Goal: Task Accomplishment & Management: Use online tool/utility

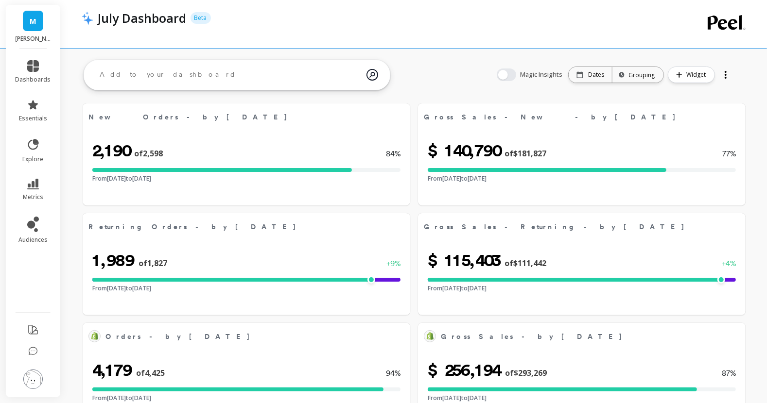
select select "sum"
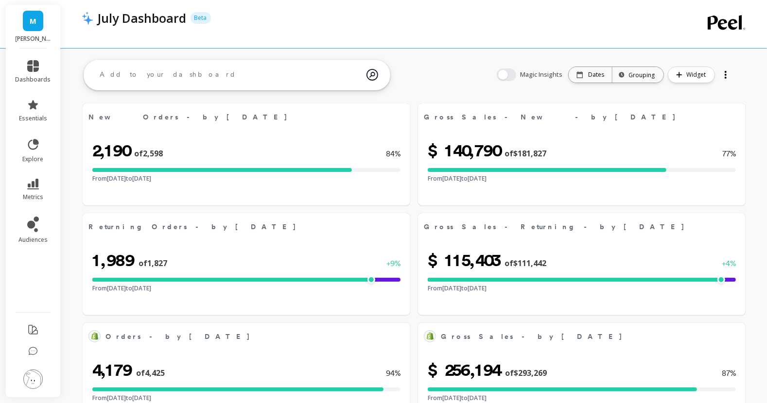
select select "sum"
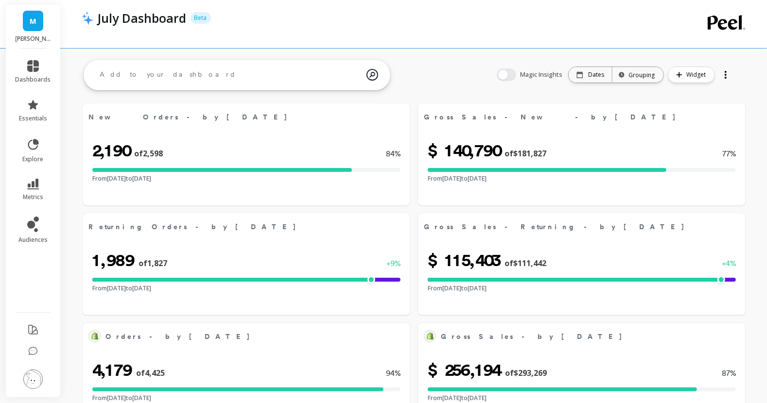
select select "sum"
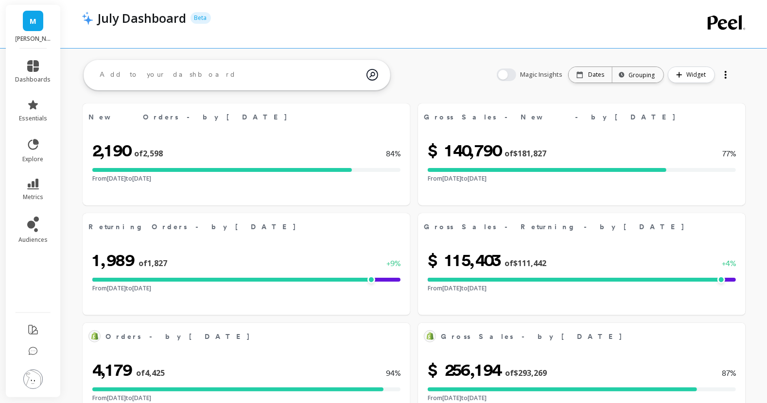
select select "sum"
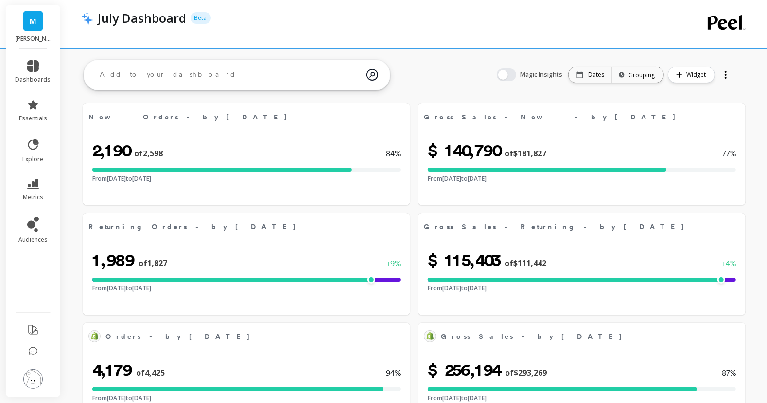
select select "sum"
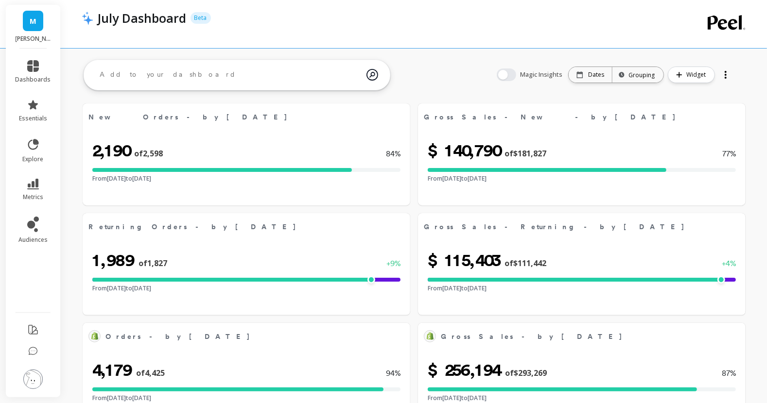
select select "sum"
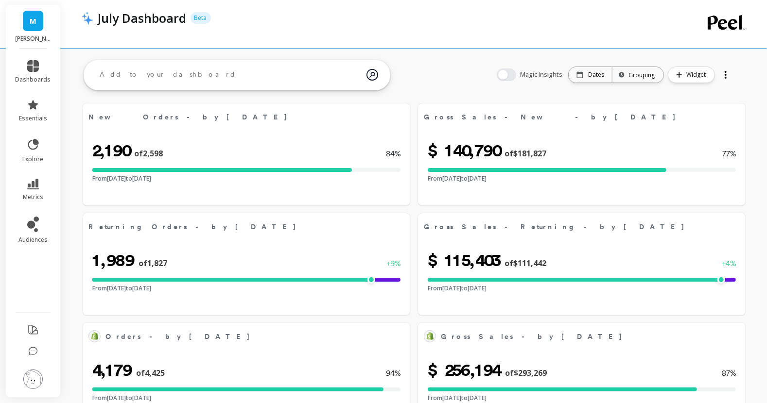
select select "sum"
click at [42, 72] on link "dashboards" at bounding box center [33, 71] width 35 height 23
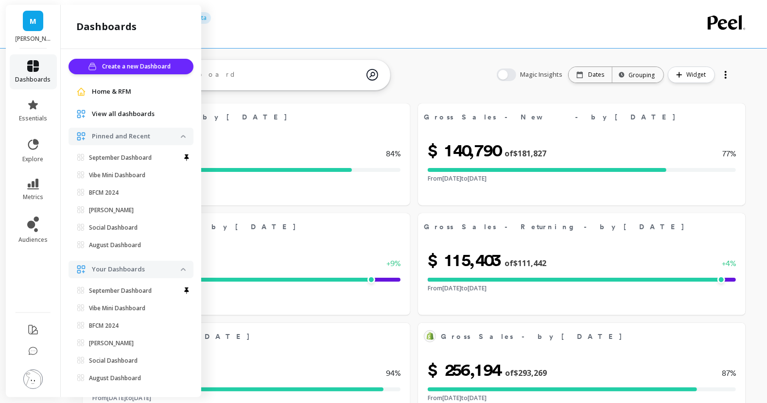
scroll to position [9, 0]
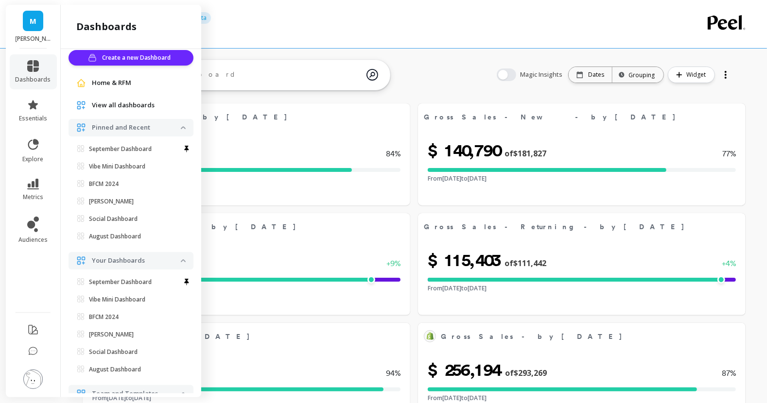
select select "sum"
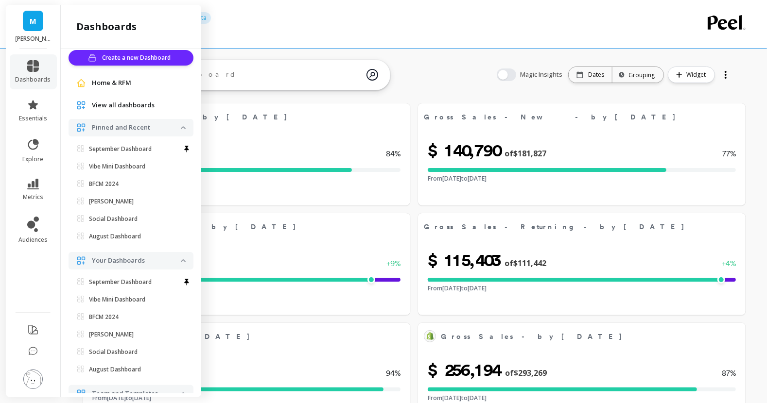
select select "sum"
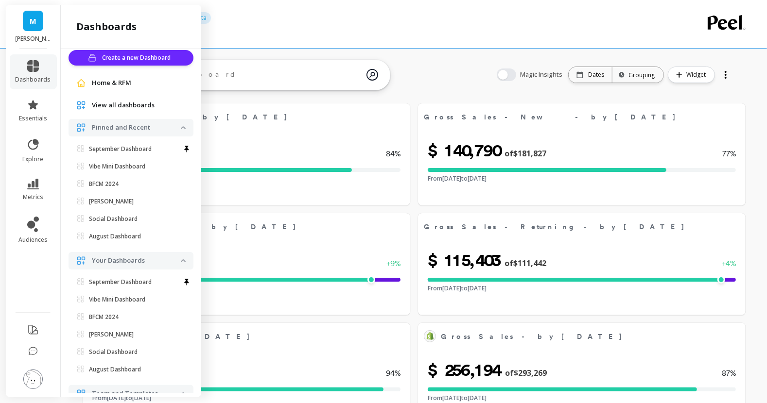
scroll to position [121, 0]
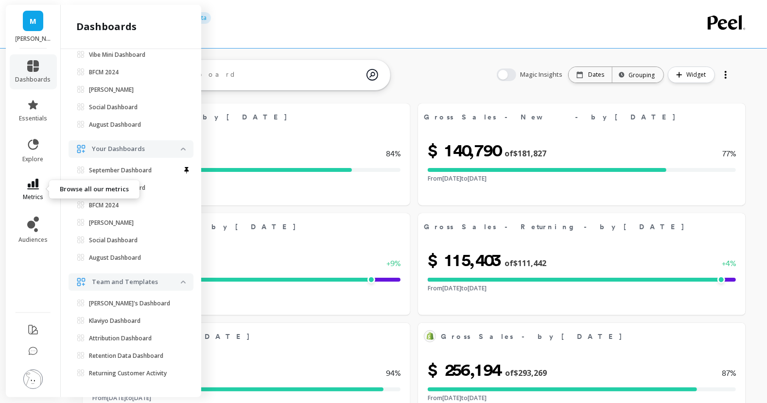
click at [33, 198] on span "metrics" at bounding box center [33, 197] width 20 height 8
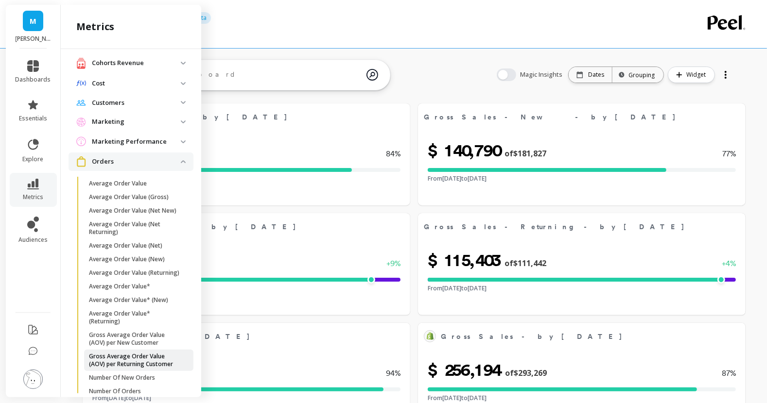
scroll to position [191, 0]
click at [171, 168] on p "Orders" at bounding box center [136, 163] width 89 height 10
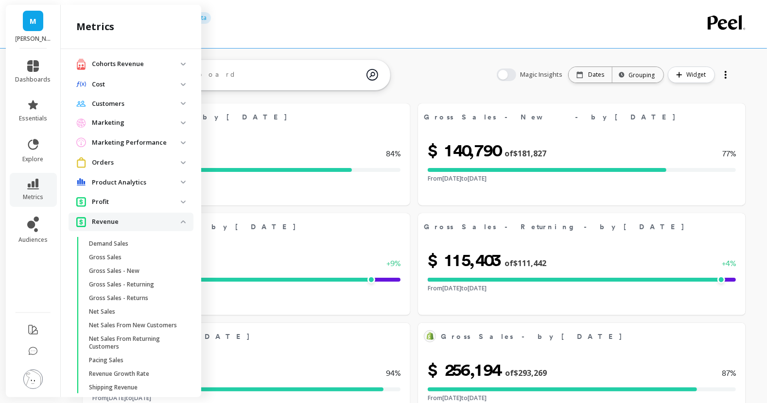
click at [171, 167] on p "Orders" at bounding box center [136, 163] width 89 height 10
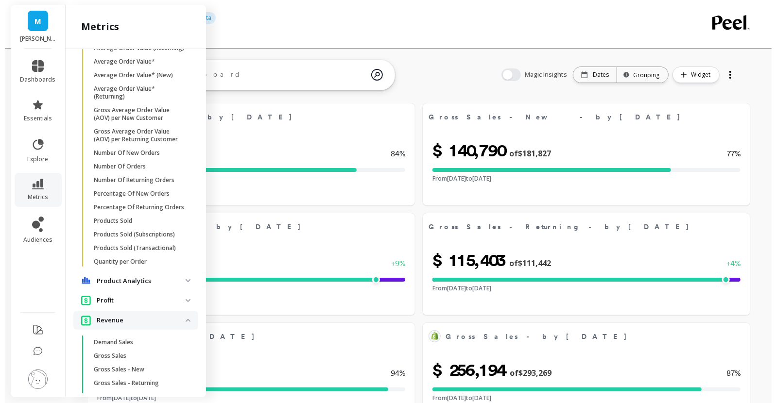
scroll to position [418, 0]
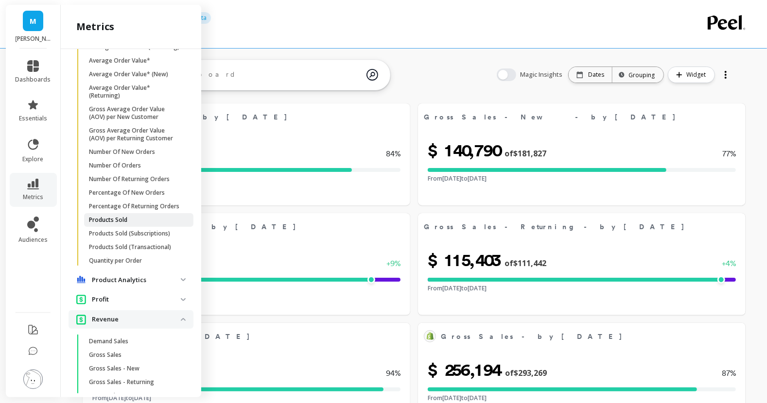
click at [151, 227] on link "Products Sold" at bounding box center [138, 220] width 109 height 14
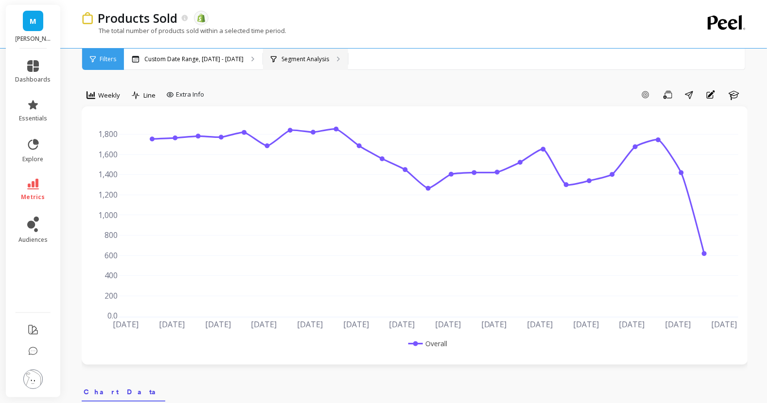
click at [274, 67] on div "Segment Analysis" at bounding box center [305, 59] width 85 height 21
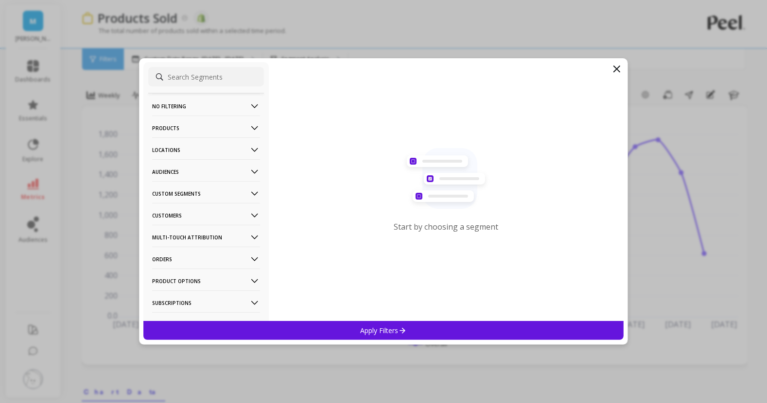
click at [214, 130] on p "Products" at bounding box center [206, 128] width 108 height 25
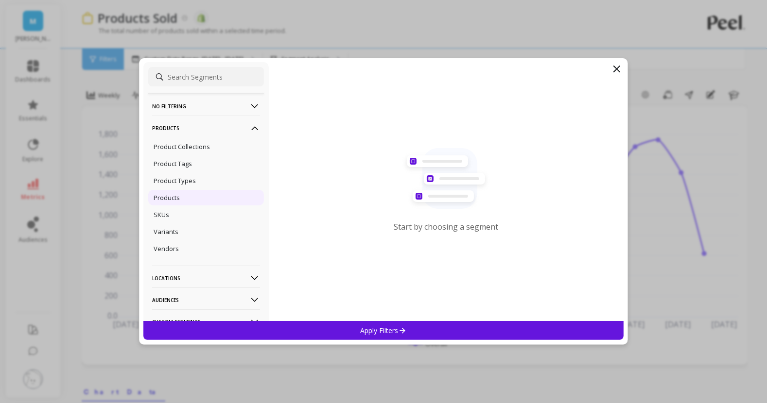
click at [182, 203] on div "Products" at bounding box center [206, 198] width 116 height 16
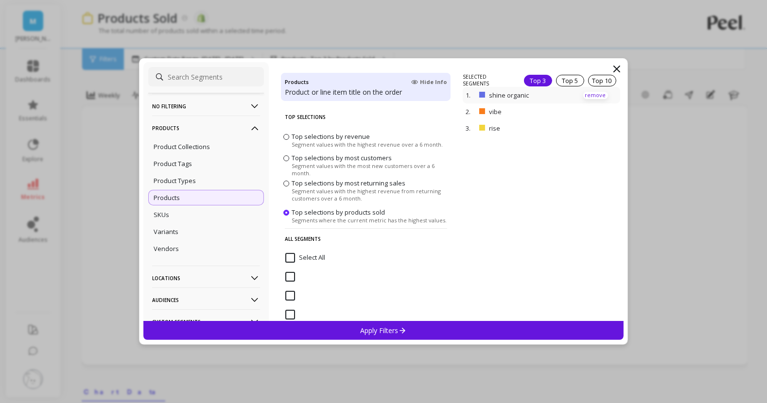
click at [592, 95] on p "remove" at bounding box center [595, 95] width 25 height 7
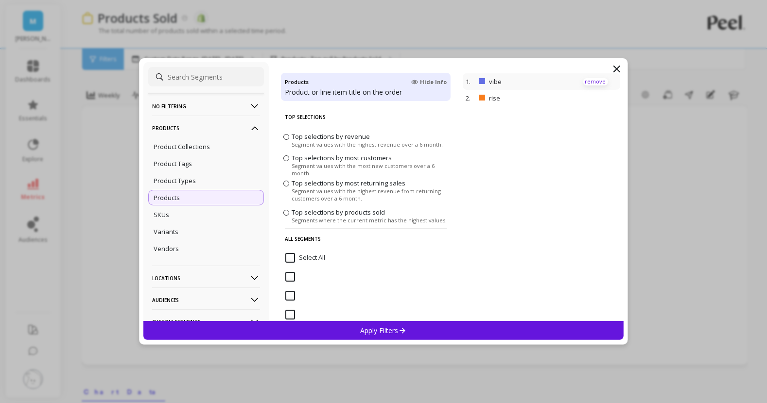
click at [0, 0] on p "remove" at bounding box center [0, 0] width 0 height 0
click at [585, 82] on p "remove" at bounding box center [595, 81] width 25 height 7
click at [214, 217] on div "SKUs" at bounding box center [206, 215] width 116 height 16
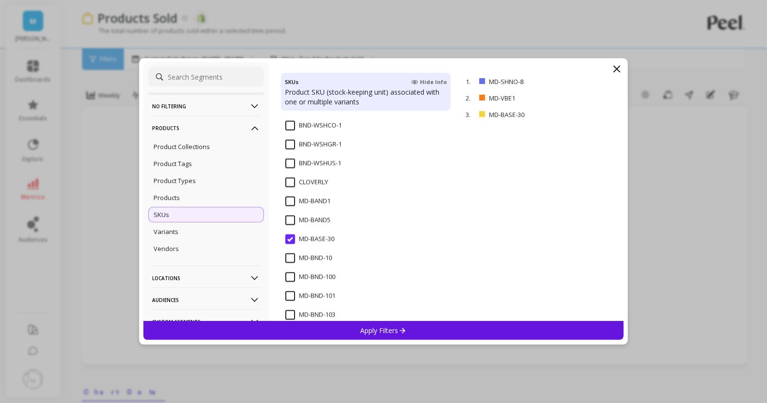
scroll to position [1110, 0]
click at [294, 193] on div "MD-BAND1" at bounding box center [366, 205] width 170 height 29
click at [290, 225] on span "MD-BAND5" at bounding box center [307, 224] width 45 height 20
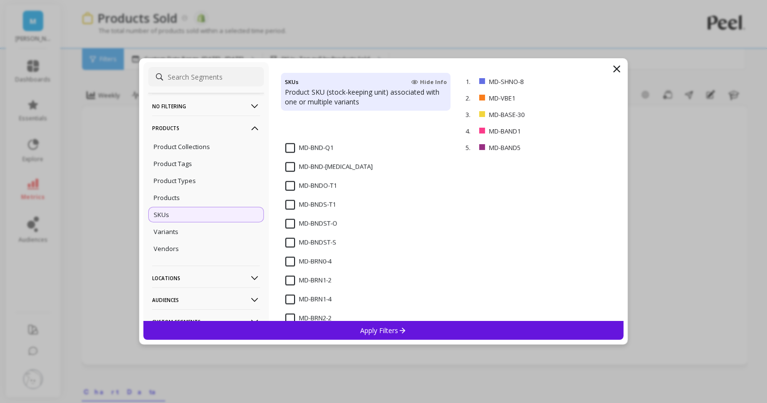
scroll to position [3013, 0]
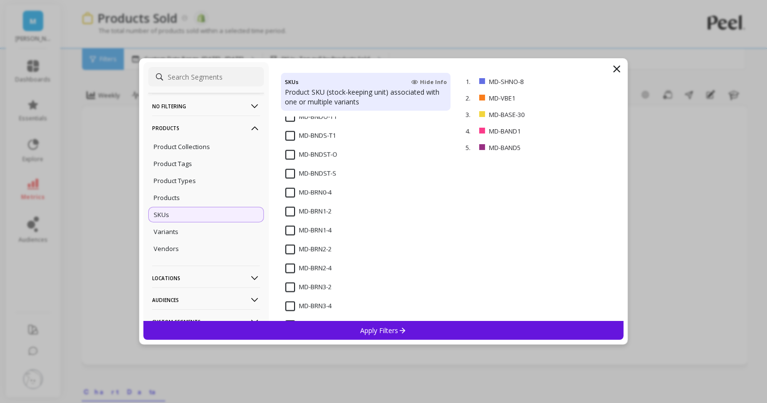
click at [292, 194] on input "MD-BRN0-4" at bounding box center [308, 193] width 46 height 10
click at [292, 229] on input "MD-BRN1-4" at bounding box center [308, 231] width 46 height 10
click at [292, 269] on input "MD-BRN2-4" at bounding box center [308, 269] width 46 height 10
click at [289, 310] on input "MD-BRN3-4" at bounding box center [308, 307] width 46 height 10
click at [290, 208] on input "MD-BRN1-2" at bounding box center [308, 212] width 46 height 10
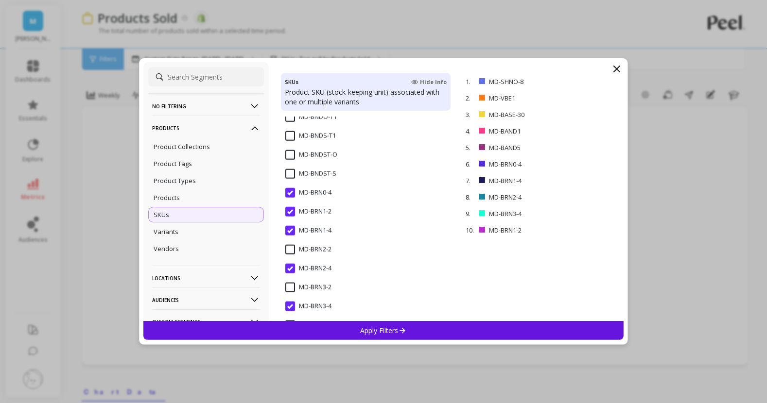
click at [293, 245] on input "MD-BRN2-2" at bounding box center [308, 250] width 46 height 10
click at [290, 287] on input "MD-BRN3-2" at bounding box center [308, 288] width 46 height 10
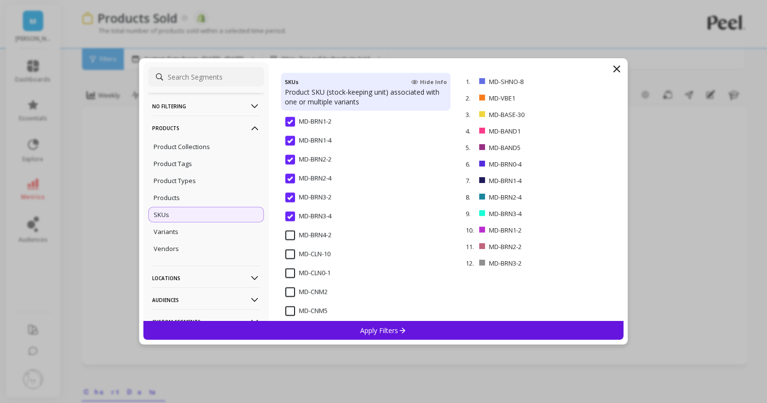
scroll to position [3104, 0]
click at [296, 234] on input "MD-BRN4-2" at bounding box center [308, 235] width 46 height 10
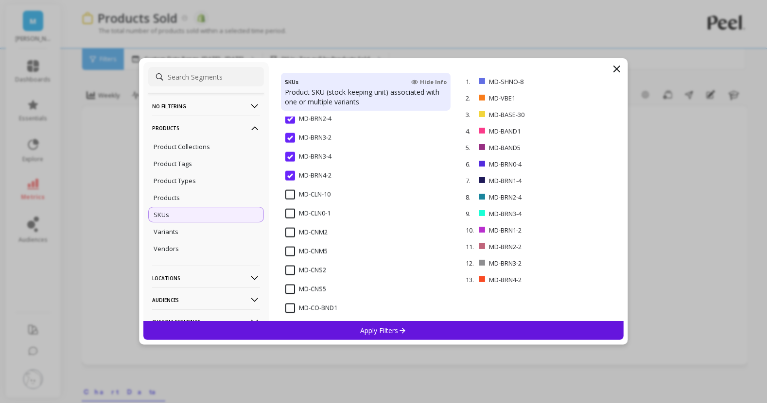
click at [292, 232] on input "MD-CNM2" at bounding box center [306, 233] width 42 height 10
click at [289, 250] on input "MD-CNM5" at bounding box center [306, 252] width 42 height 10
click at [288, 268] on input "MD-CNS2" at bounding box center [305, 271] width 41 height 10
click at [288, 290] on input "MD-CNS5" at bounding box center [305, 290] width 41 height 10
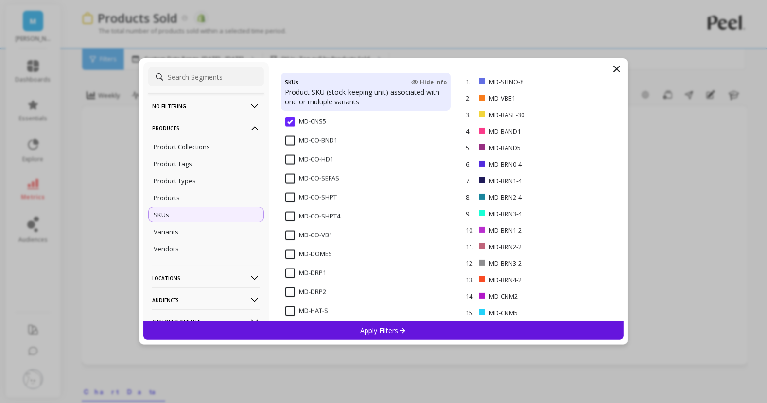
scroll to position [3331, 0]
click at [290, 253] on input "MD-DOME5" at bounding box center [308, 254] width 47 height 10
click at [292, 263] on div "MD-DRP1" at bounding box center [366, 277] width 170 height 29
click at [292, 284] on div "MD-DRP2" at bounding box center [366, 296] width 170 height 29
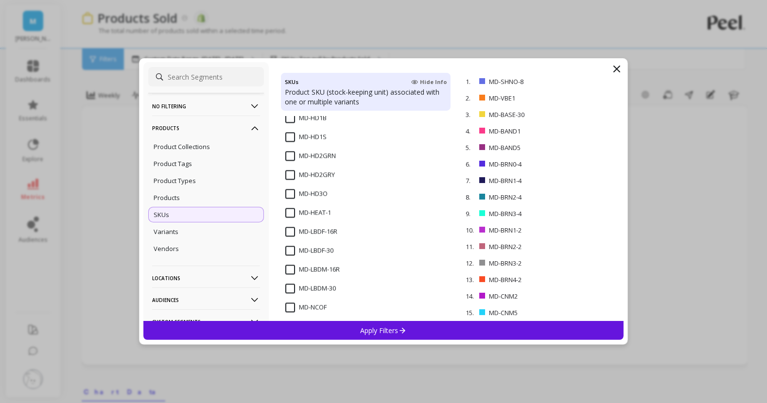
scroll to position [3605, 0]
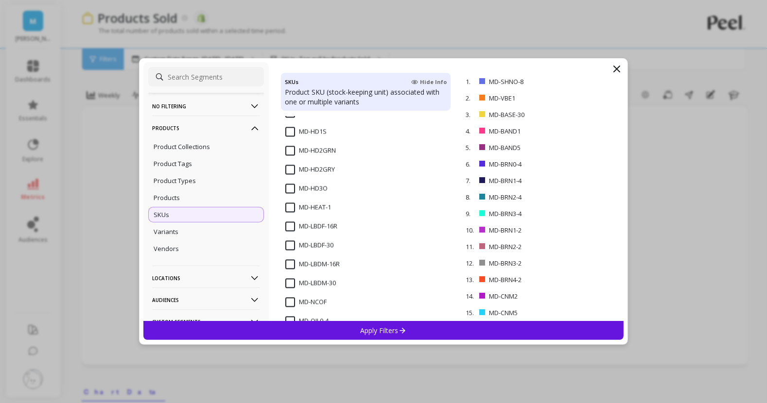
click at [289, 212] on input "MD-HEAT-1" at bounding box center [308, 208] width 46 height 10
click at [288, 235] on span "MD-LBDF-16R" at bounding box center [311, 232] width 52 height 20
click at [291, 285] on input "MD-LBDM-30" at bounding box center [310, 283] width 51 height 10
click at [296, 219] on div "MD-LBDF-16R" at bounding box center [366, 231] width 170 height 29
click at [291, 239] on div "MD-LBDF-30" at bounding box center [366, 250] width 170 height 29
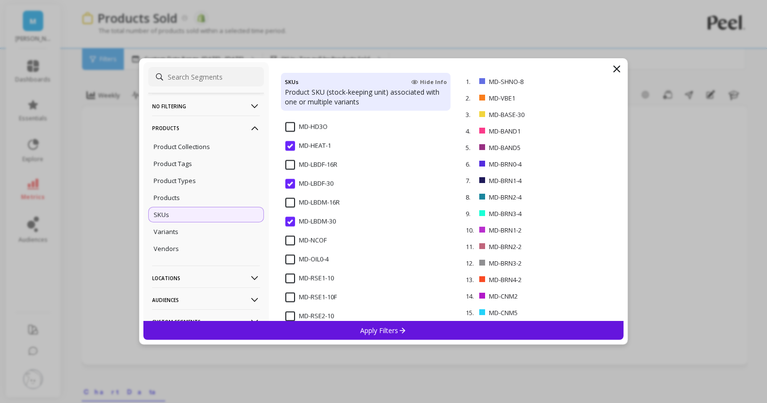
scroll to position [3673, 0]
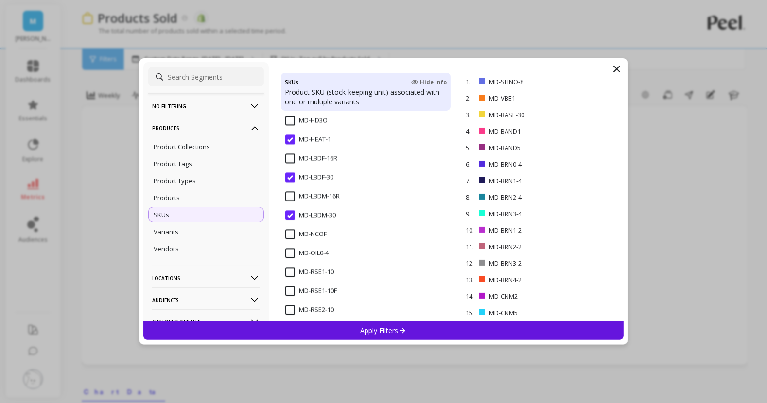
click at [292, 255] on input "MD-OIL0-4" at bounding box center [306, 253] width 43 height 10
click at [292, 271] on input "MD-RSE1-10" at bounding box center [309, 272] width 49 height 10
click at [291, 292] on input "MD-RSE1-10F" at bounding box center [311, 291] width 52 height 10
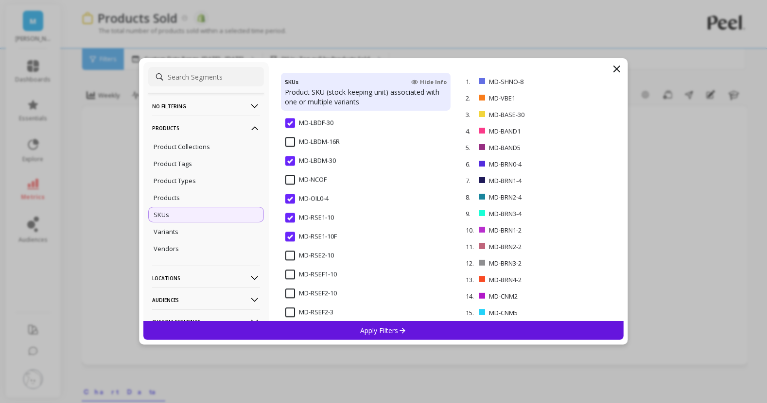
scroll to position [3731, 0]
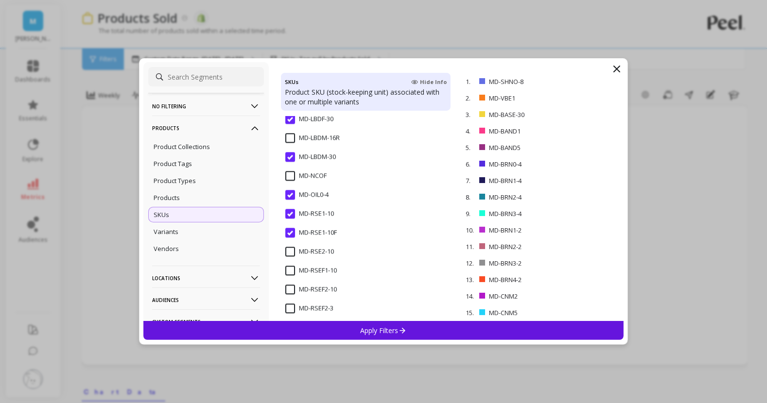
click at [290, 253] on input "MD-RSE2-10" at bounding box center [309, 252] width 49 height 10
click at [289, 271] on input "MD-RSEF1-10" at bounding box center [311, 271] width 52 height 10
click at [289, 288] on input "MD-RSEF2-10" at bounding box center [311, 290] width 52 height 10
click at [292, 254] on input "MD-RSEF2-3" at bounding box center [309, 253] width 48 height 10
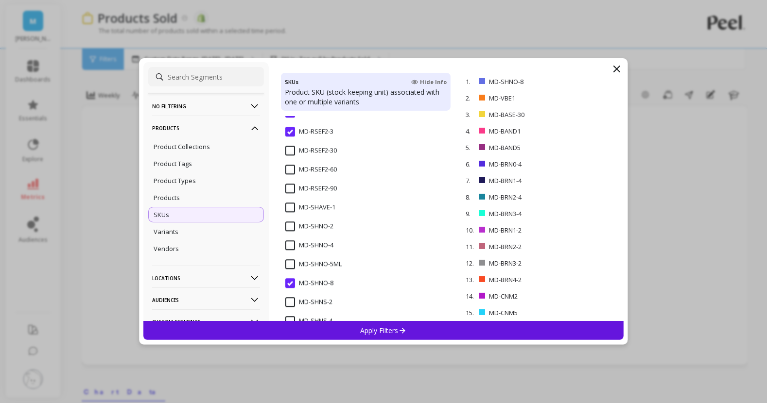
scroll to position [3909, 0]
click at [292, 149] on input "MD-RSEF2-30" at bounding box center [311, 150] width 52 height 10
click at [289, 169] on input "MD-RSEF2-60" at bounding box center [311, 169] width 52 height 10
click at [289, 185] on input "MD-RSEF2-90" at bounding box center [311, 188] width 52 height 10
click at [290, 203] on input "MD-SHAVE-1" at bounding box center [310, 207] width 50 height 10
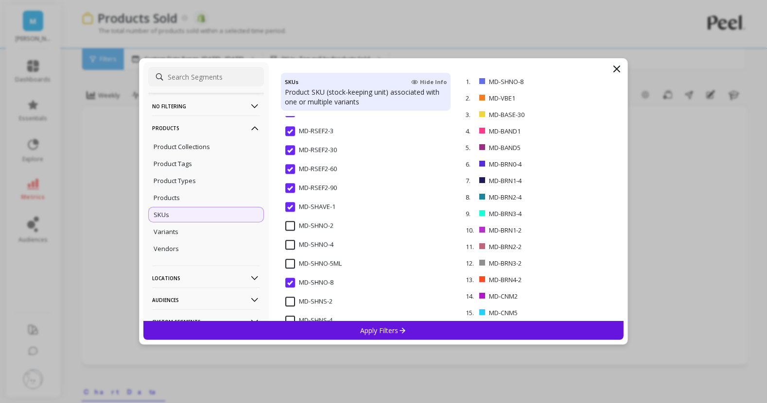
click at [292, 228] on input "MD-SHNO-2" at bounding box center [309, 226] width 48 height 10
click at [291, 249] on input "MD-SHNO-4" at bounding box center [309, 245] width 48 height 10
click at [290, 263] on input "MD-SHNO-5ML" at bounding box center [313, 264] width 56 height 10
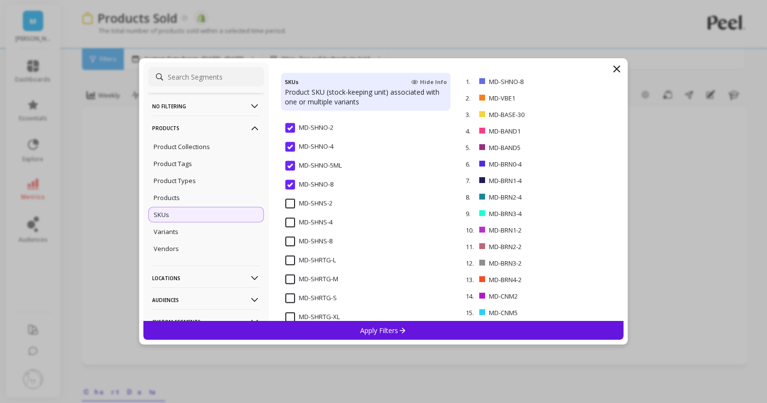
click at [292, 200] on input "MD-SHNS-2" at bounding box center [308, 204] width 47 height 10
click at [289, 229] on span "MD-SHNS-4" at bounding box center [308, 228] width 47 height 20
click at [289, 240] on input "MD-SHNS-8" at bounding box center [308, 242] width 47 height 10
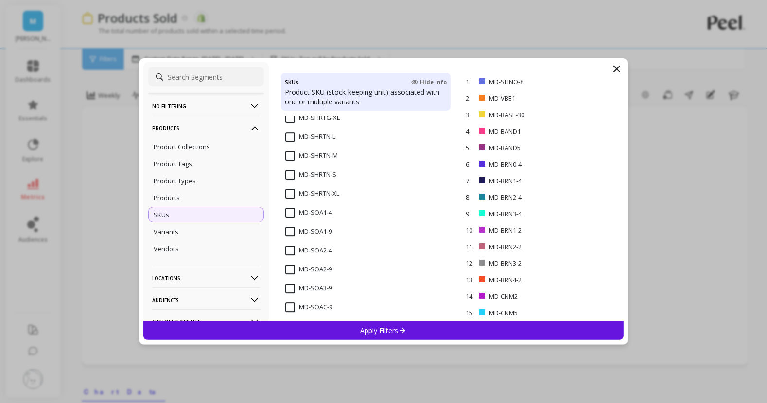
scroll to position [4208, 0]
click at [289, 209] on input "MD-SOA1-4" at bounding box center [308, 211] width 47 height 10
click at [289, 229] on input "MD-SOA1-9" at bounding box center [308, 230] width 47 height 10
click at [289, 249] on input "MD-SOA2-4" at bounding box center [308, 248] width 47 height 10
click at [289, 270] on input "MD-SOA2-9" at bounding box center [308, 267] width 47 height 10
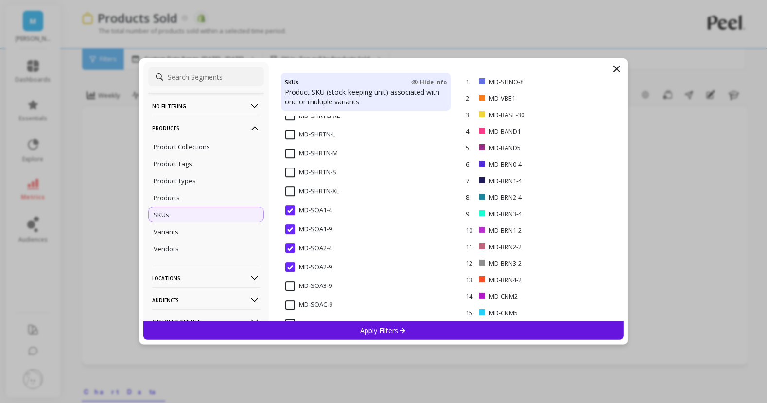
click at [291, 289] on input "MD-SOA3-9" at bounding box center [308, 286] width 47 height 10
click at [291, 306] on input "MD-SOAC-9" at bounding box center [308, 305] width 47 height 10
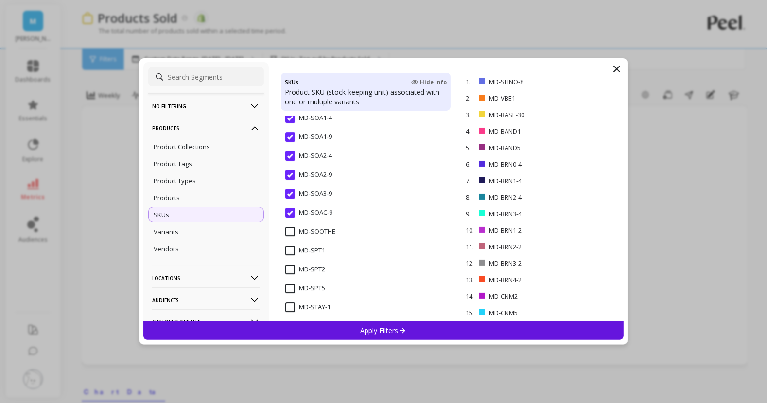
scroll to position [4326, 0]
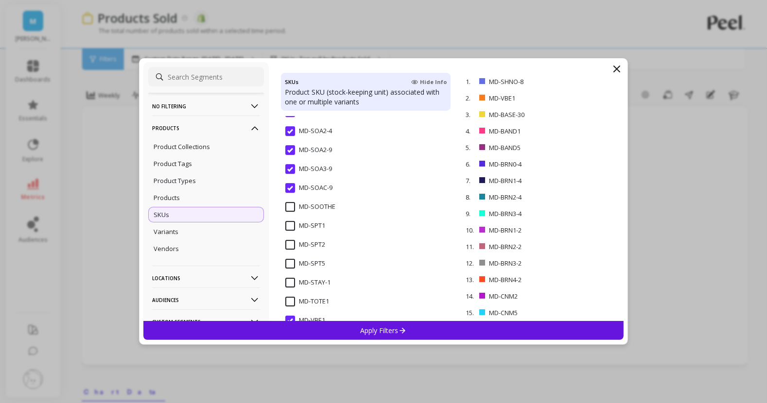
click at [292, 206] on input "MD-SOOTHE" at bounding box center [310, 207] width 50 height 10
click at [292, 225] on input "MD-SPT1" at bounding box center [305, 226] width 40 height 10
click at [292, 245] on input "MD-SPT2" at bounding box center [305, 245] width 40 height 10
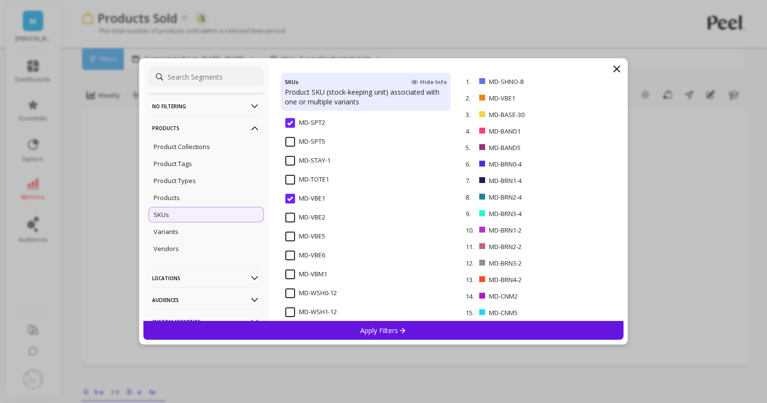
scroll to position [4448, 0]
click at [293, 214] on input "MD-VBE2" at bounding box center [305, 217] width 40 height 10
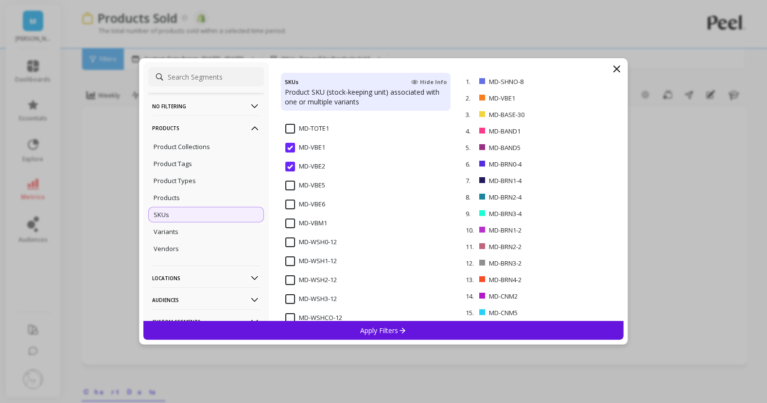
scroll to position [4500, 0]
click at [294, 217] on input "MD-VBM1" at bounding box center [306, 222] width 42 height 10
click at [291, 238] on input "MD-WSH0-12" at bounding box center [311, 241] width 52 height 10
click at [291, 255] on input "MD-WSH1-12" at bounding box center [311, 260] width 52 height 10
click at [291, 277] on input "MD-WSH2-12" at bounding box center [311, 279] width 52 height 10
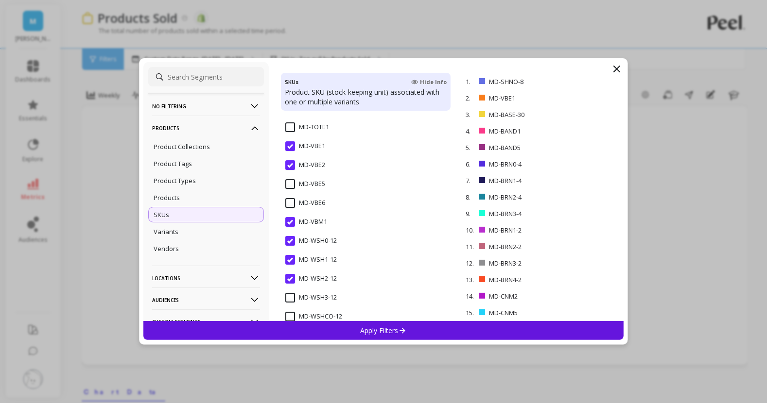
click at [290, 302] on span "MD-WSH3-12" at bounding box center [311, 303] width 52 height 20
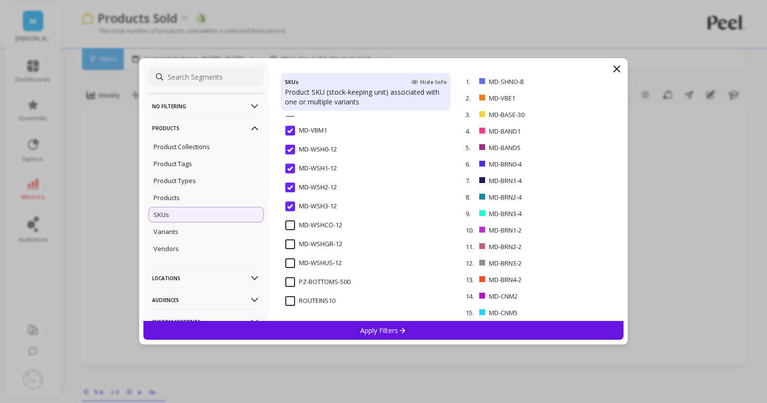
scroll to position [17, 0]
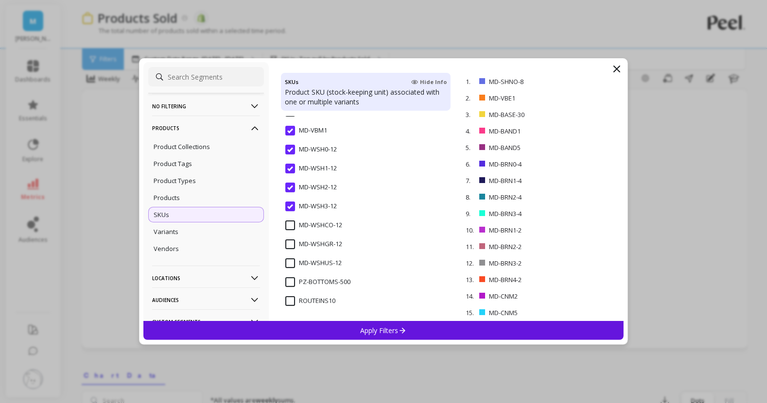
click at [293, 225] on input "MD-WSHCO-12" at bounding box center [313, 226] width 57 height 10
click at [287, 239] on div "MD-WSHGR-12" at bounding box center [366, 249] width 170 height 29
click at [288, 259] on input "MD-WSHUS-12" at bounding box center [313, 264] width 56 height 10
click at [328, 333] on div "Apply Filters" at bounding box center [383, 330] width 480 height 19
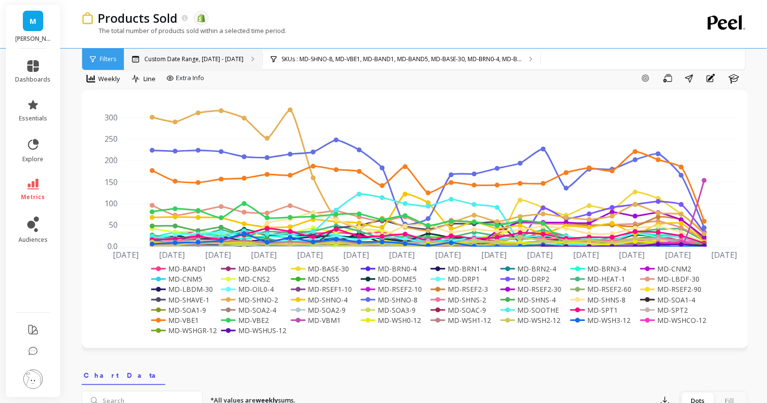
click at [243, 60] on div "Custom Date Range, [DATE] - [DATE]" at bounding box center [193, 59] width 139 height 21
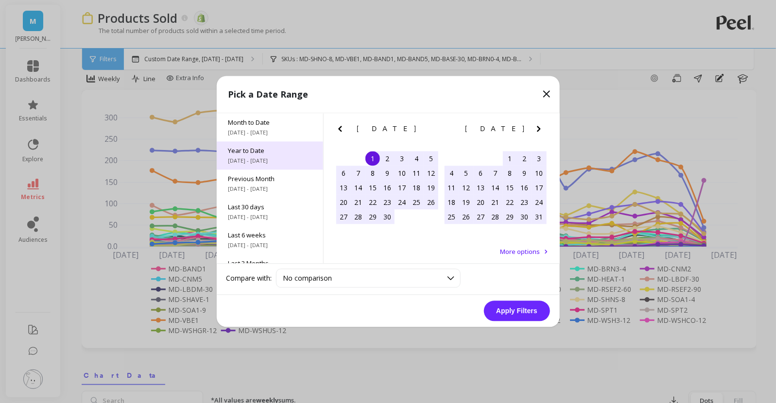
click at [266, 154] on span "Year to Date" at bounding box center [269, 151] width 83 height 9
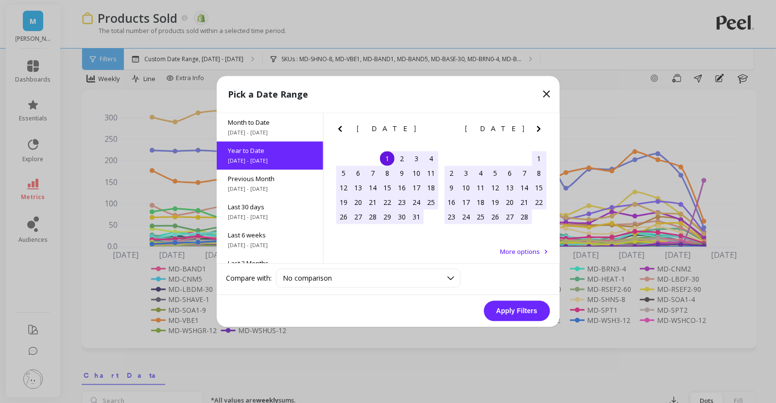
click at [513, 314] on button "Apply Filters" at bounding box center [517, 311] width 66 height 20
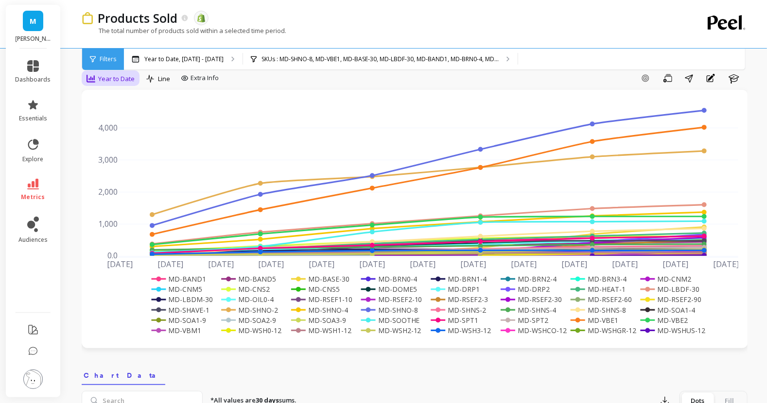
click at [128, 81] on span "Year to Date" at bounding box center [116, 78] width 36 height 9
click at [129, 104] on div "All" at bounding box center [117, 100] width 55 height 9
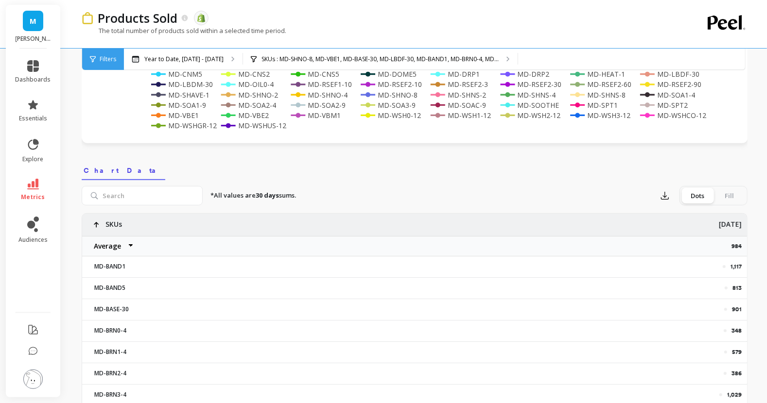
scroll to position [25, 0]
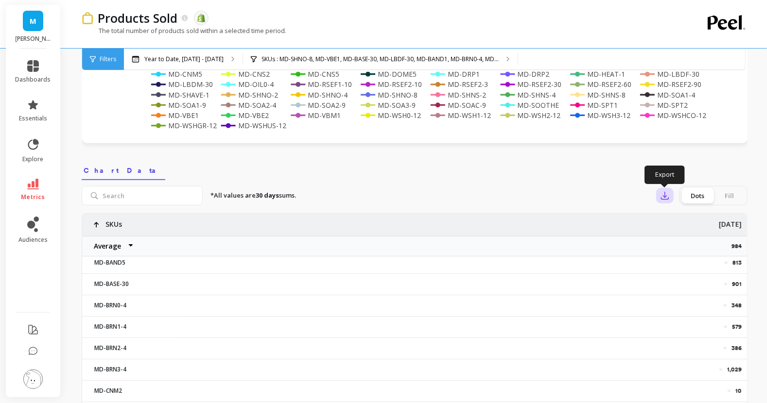
click at [663, 198] on icon "button" at bounding box center [665, 196] width 10 height 10
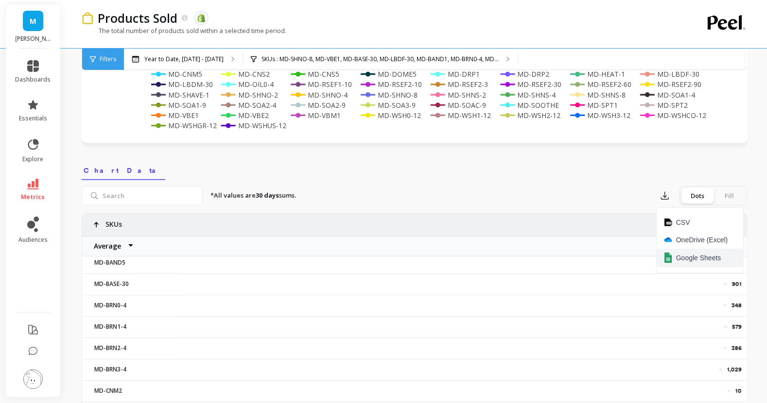
click at [694, 252] on button "Google Sheets" at bounding box center [700, 258] width 87 height 18
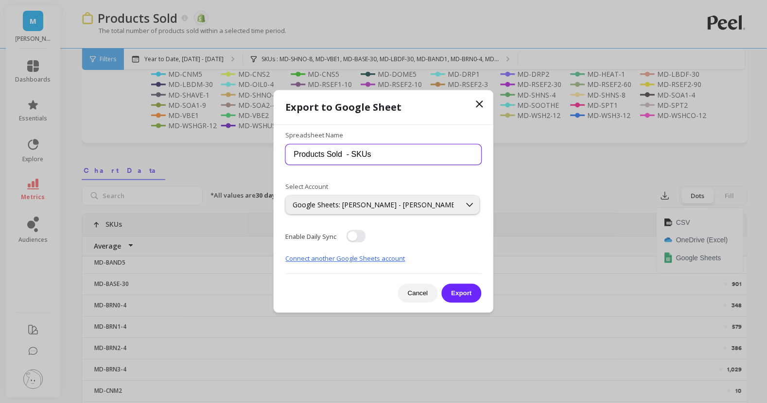
click at [393, 154] on input "Products Sold - SKUs" at bounding box center [384, 154] width 196 height 20
type input "Products Sold - SKUs YTD for PIERRE"
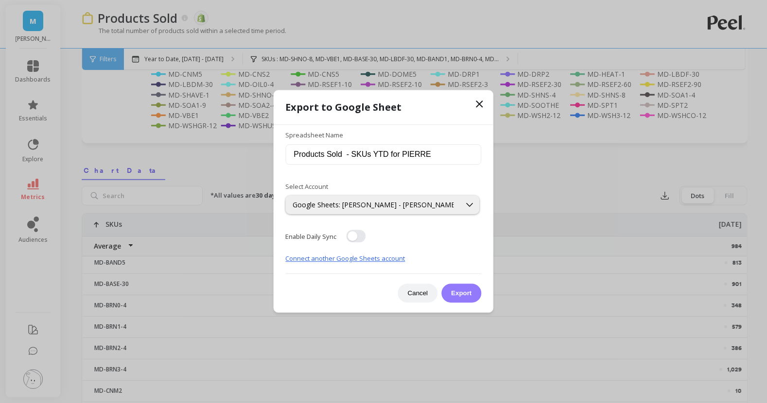
click at [461, 292] on button "Export" at bounding box center [461, 293] width 40 height 19
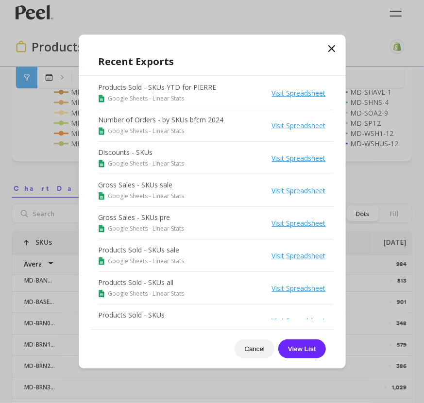
click at [333, 50] on icon at bounding box center [332, 49] width 6 height 6
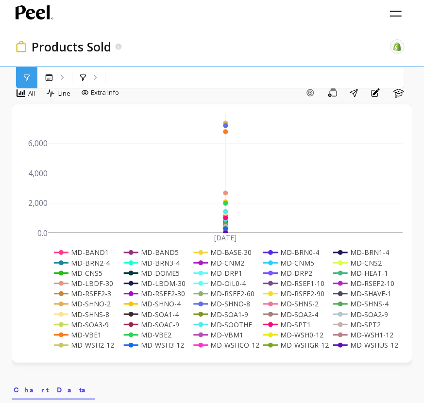
scroll to position [0, 0]
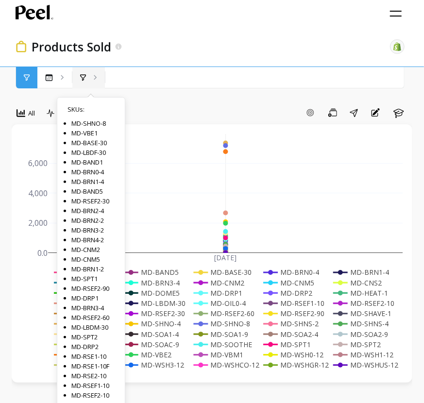
click at [87, 83] on div "SKUs : MD-SHNO-8... SKUs : MD-SHNO-8 MD-VBE1 MD-BASE-30 MD-LBDF-30 MD-BAND1 MD-…" at bounding box center [88, 77] width 33 height 21
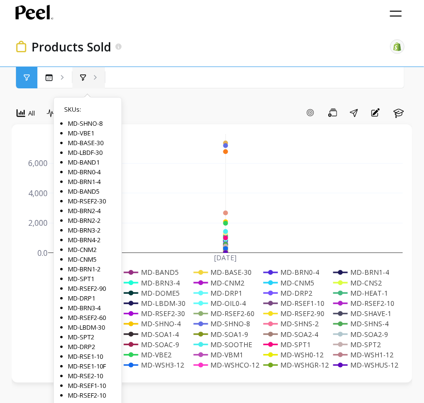
click at [90, 77] on div "SKUs : MD-SHNO-8... SKUs : MD-SHNO-8 MD-VBE1 MD-BASE-30 MD-LBDF-30 MD-BAND1 MD-…" at bounding box center [88, 77] width 33 height 21
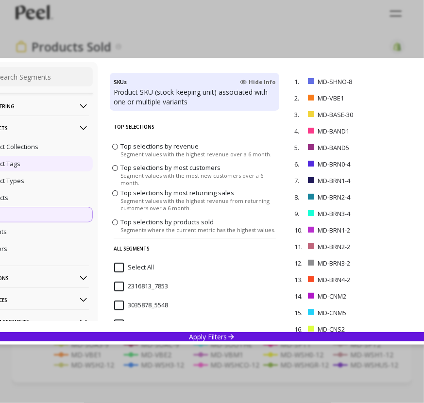
click at [49, 168] on div "Product Tags" at bounding box center [35, 164] width 116 height 16
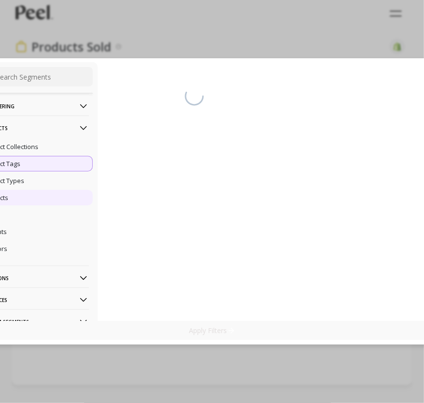
click at [49, 201] on div "Products" at bounding box center [35, 198] width 116 height 16
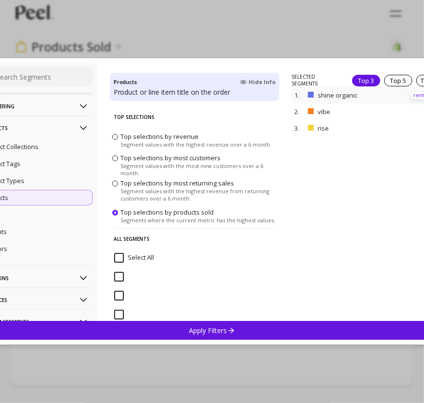
click at [412, 96] on p "remove" at bounding box center [424, 95] width 25 height 7
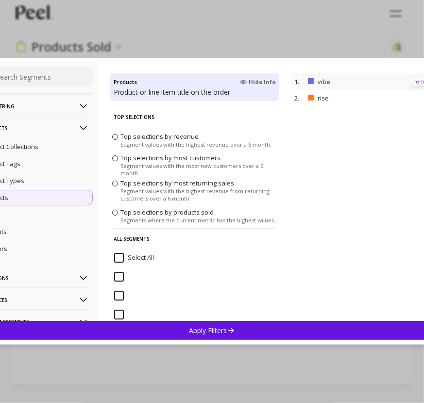
click at [0, 0] on p "remove" at bounding box center [0, 0] width 0 height 0
click at [414, 81] on p "remove" at bounding box center [424, 81] width 25 height 7
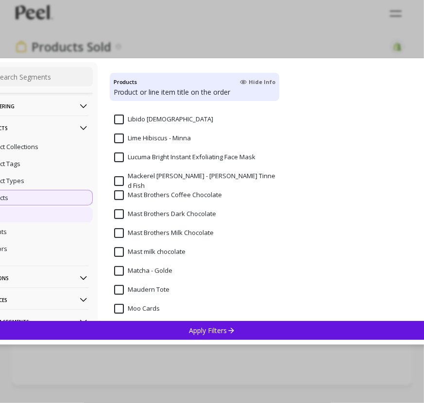
scroll to position [1338, 0]
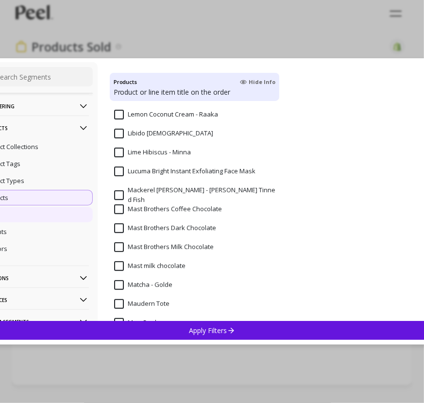
click at [52, 207] on div "SKUs" at bounding box center [35, 215] width 116 height 16
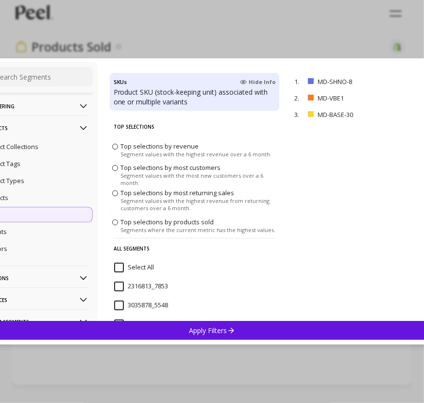
scroll to position [41, 0]
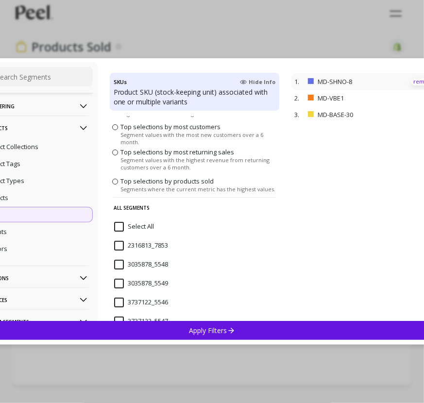
click at [412, 84] on p "remove" at bounding box center [424, 81] width 25 height 7
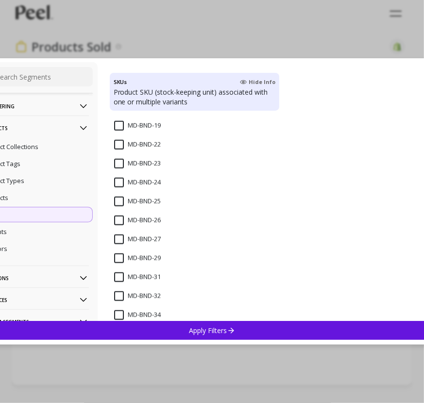
scroll to position [1619, 0]
click at [120, 165] on input "MD-BND-23" at bounding box center [137, 165] width 47 height 10
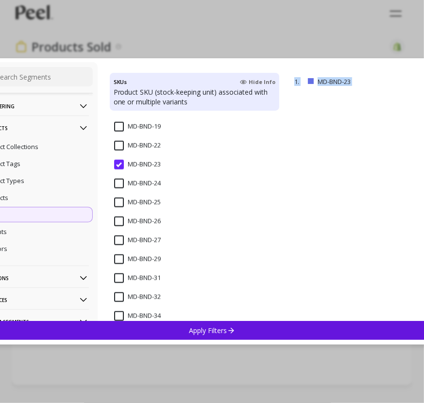
click at [120, 293] on input "MD-BND-32" at bounding box center [137, 298] width 47 height 10
click at [120, 316] on input "MD-BND-34" at bounding box center [137, 317] width 47 height 10
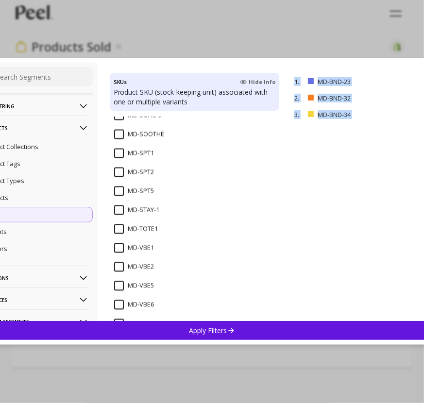
scroll to position [4397, 0]
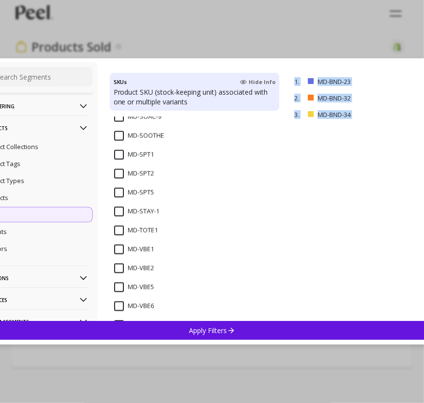
click at [121, 189] on input "MD-SPT5" at bounding box center [134, 193] width 40 height 10
click at [214, 332] on p "Apply Filters" at bounding box center [212, 330] width 46 height 9
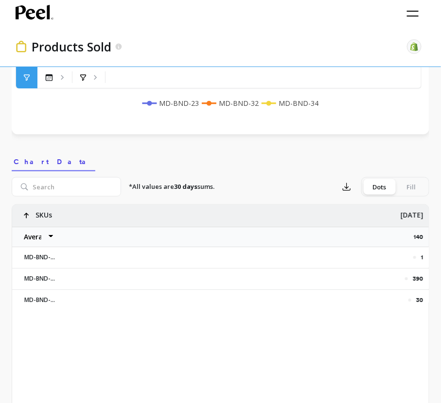
scroll to position [250, 0]
click at [258, 175] on div "*All values are 30 days sums. Export Dots Fill 1 390 30 SKUs Average Sum Max Mi…" at bounding box center [220, 319] width 417 height 295
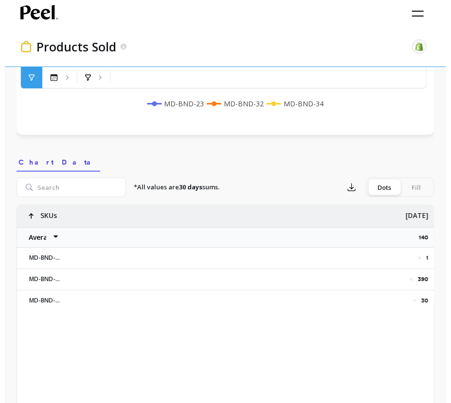
scroll to position [0, 9]
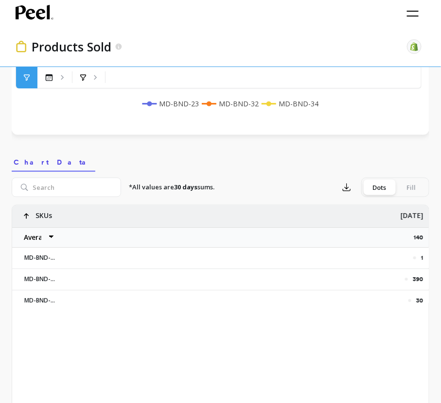
drag, startPoint x: 40, startPoint y: 236, endPoint x: 85, endPoint y: 239, distance: 45.3
click at [85, 239] on div "1 390 30 SKUs Average Sum [PERSON_NAME] [DATE] 140 MD-BND-23 MD-BND-32 MD-BND-34" at bounding box center [220, 259] width 417 height 107
click at [56, 223] on div "SKUs" at bounding box center [36, 217] width 49 height 22
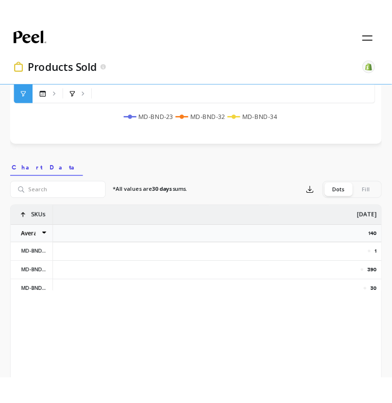
scroll to position [0, 0]
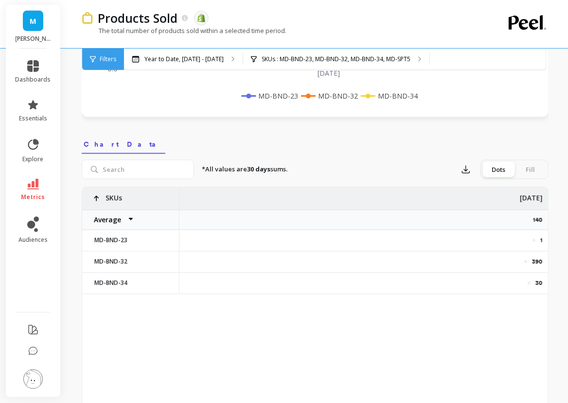
click at [178, 202] on div "SKUs" at bounding box center [130, 199] width 97 height 22
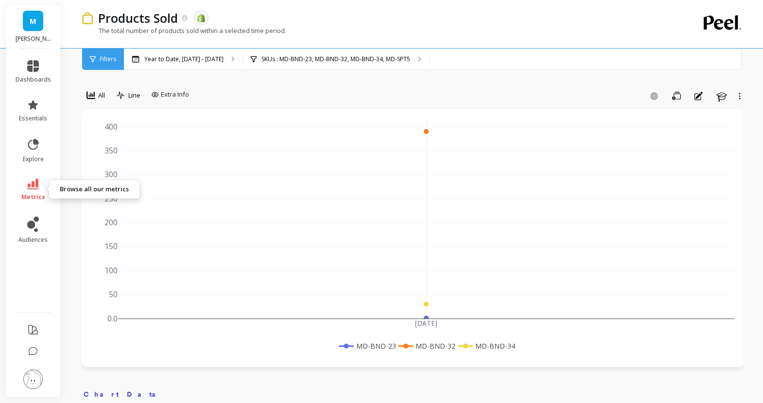
click at [38, 189] on icon at bounding box center [33, 184] width 12 height 11
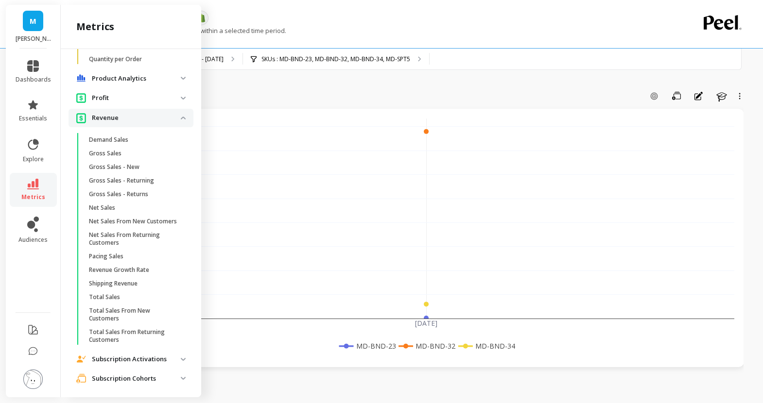
scroll to position [650, 0]
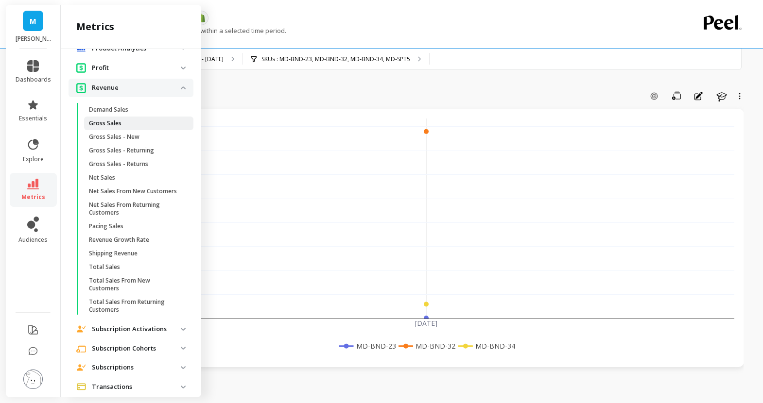
click at [129, 127] on span "Gross Sales" at bounding box center [135, 124] width 93 height 8
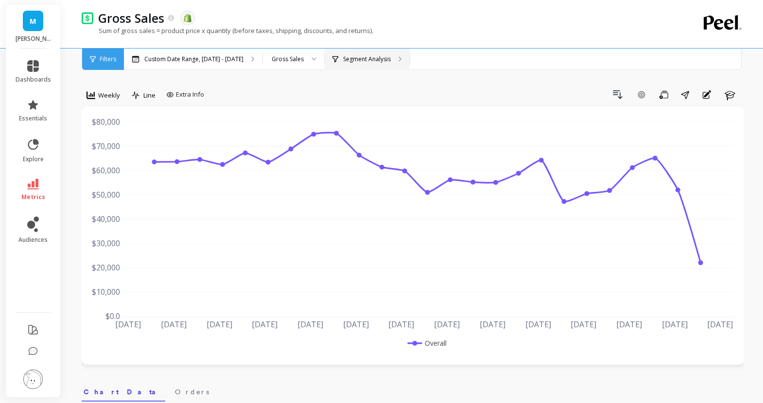
click at [327, 54] on div "Segment Analysis" at bounding box center [367, 59] width 85 height 21
click at [240, 60] on div "Custom Date Range, [DATE] - [DATE]" at bounding box center [193, 59] width 139 height 21
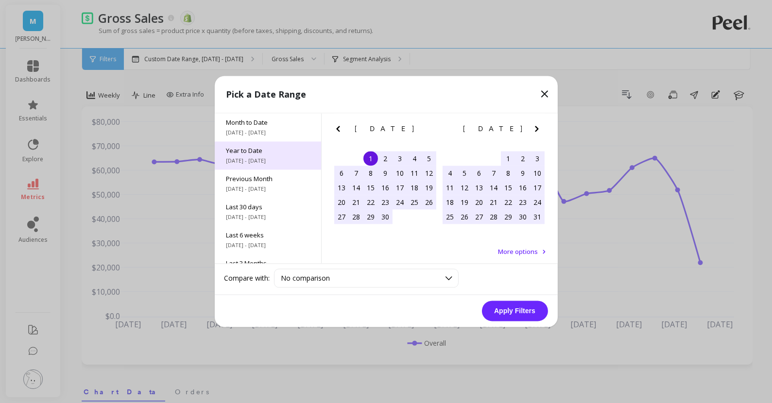
click at [266, 156] on div "Year to Date [DATE] - [DATE]" at bounding box center [268, 156] width 106 height 28
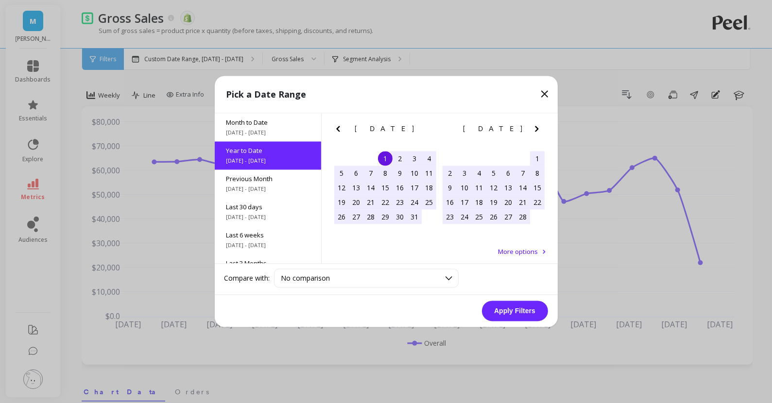
click at [498, 309] on button "Apply Filters" at bounding box center [515, 311] width 66 height 20
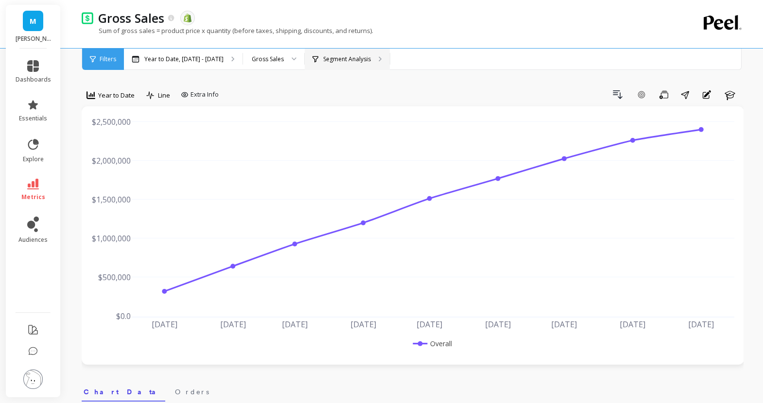
click at [330, 68] on div "Segment Analysis" at bounding box center [347, 59] width 85 height 21
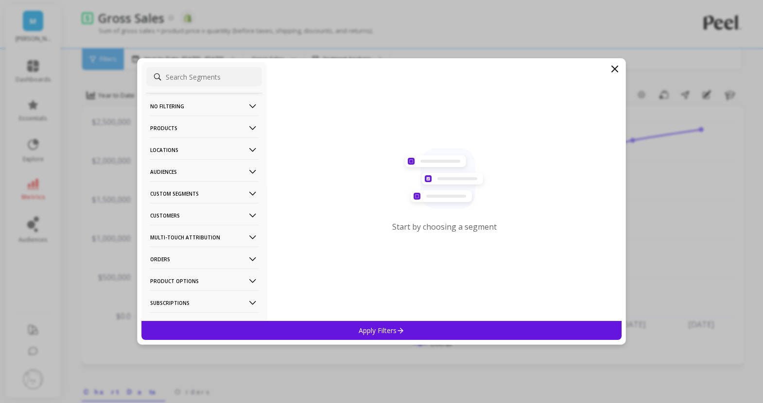
click at [191, 284] on p "Product Options" at bounding box center [204, 281] width 108 height 25
click at [210, 125] on p "Products" at bounding box center [204, 128] width 108 height 25
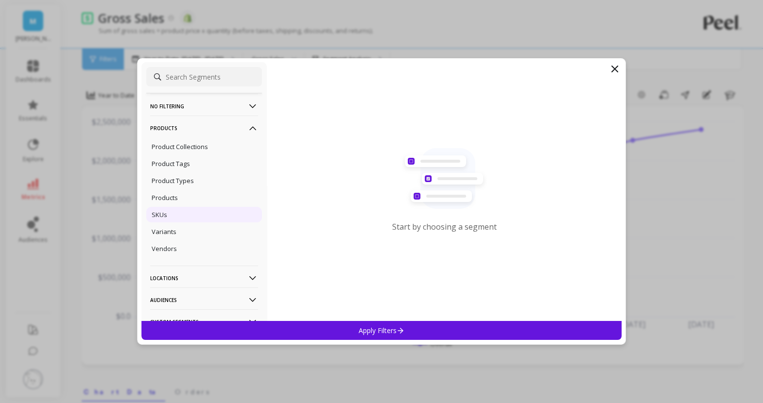
click at [176, 213] on div "SKUs" at bounding box center [204, 215] width 116 height 16
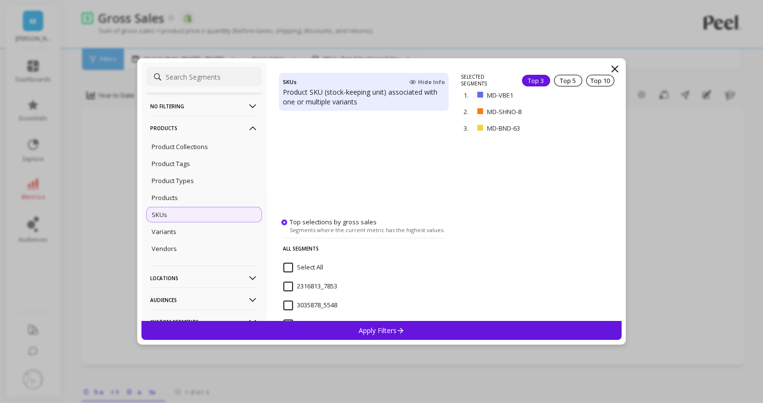
scroll to position [136, 0]
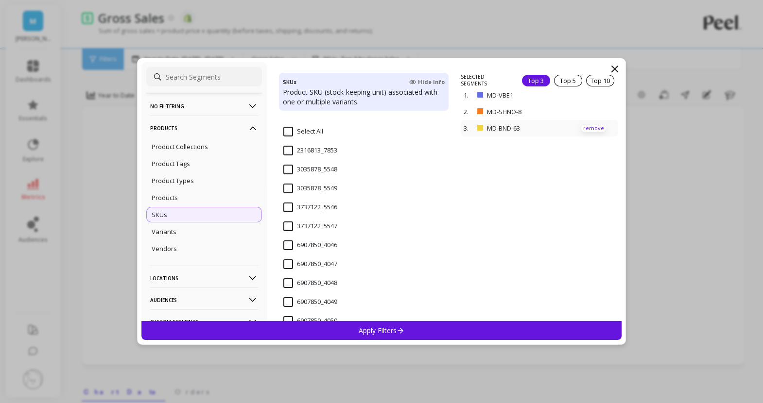
click at [581, 127] on p "remove" at bounding box center [593, 128] width 25 height 7
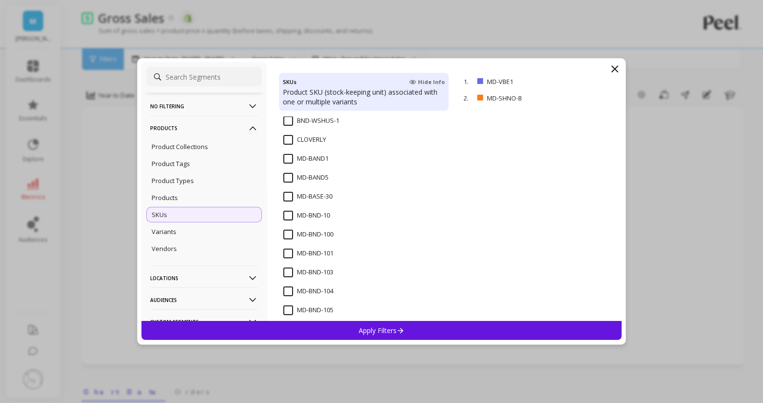
scroll to position [1150, 0]
click at [292, 157] on input "MD-BAND1" at bounding box center [305, 160] width 45 height 10
click at [290, 178] on input "MD-BAND5" at bounding box center [305, 179] width 45 height 10
click at [287, 203] on span "MD-BASE-30" at bounding box center [307, 203] width 49 height 20
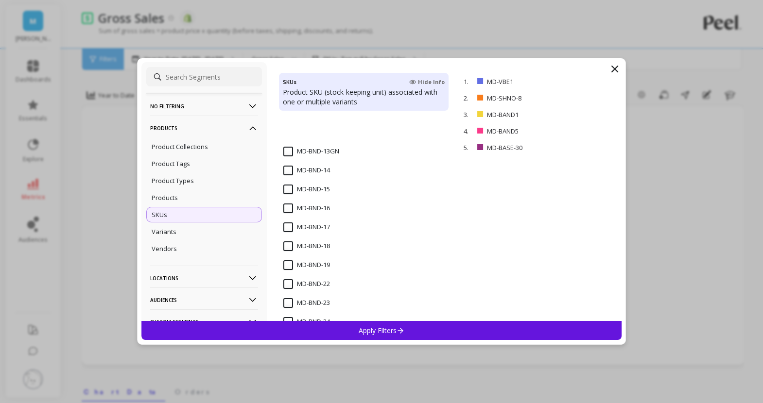
scroll to position [1547, 0]
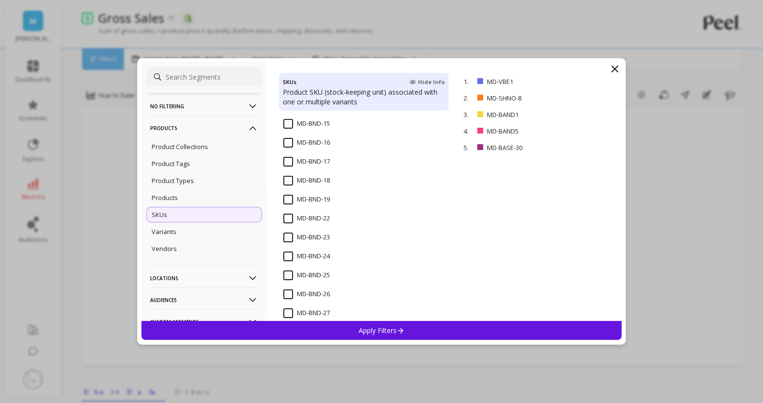
click at [291, 238] on input "MD-BND-23" at bounding box center [306, 238] width 47 height 10
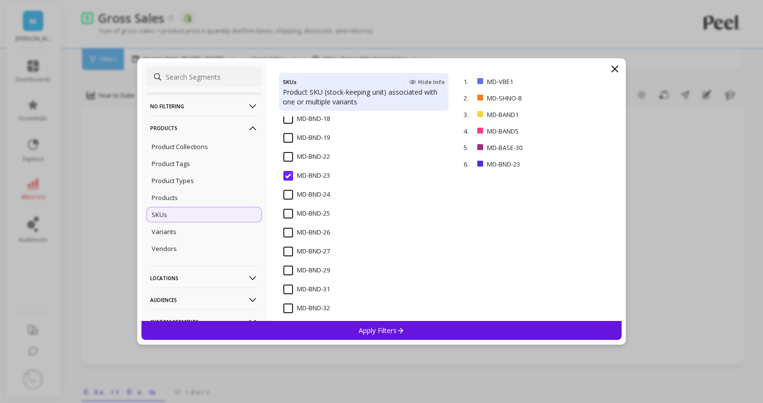
scroll to position [1622, 0]
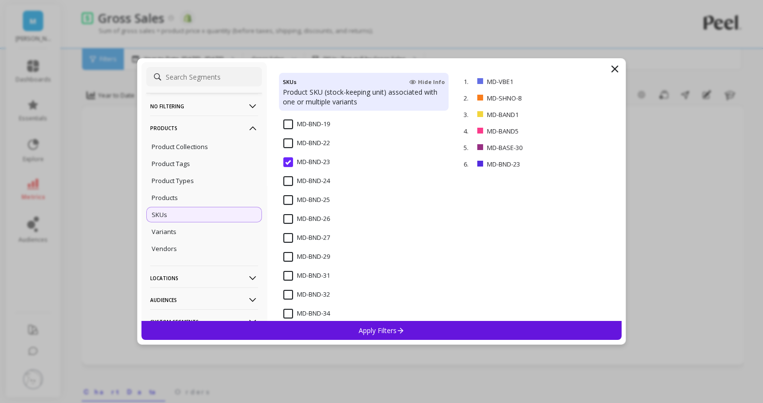
click at [288, 293] on input "MD-BND-32" at bounding box center [306, 295] width 47 height 10
click at [294, 201] on input "MD-BND-34" at bounding box center [306, 199] width 47 height 10
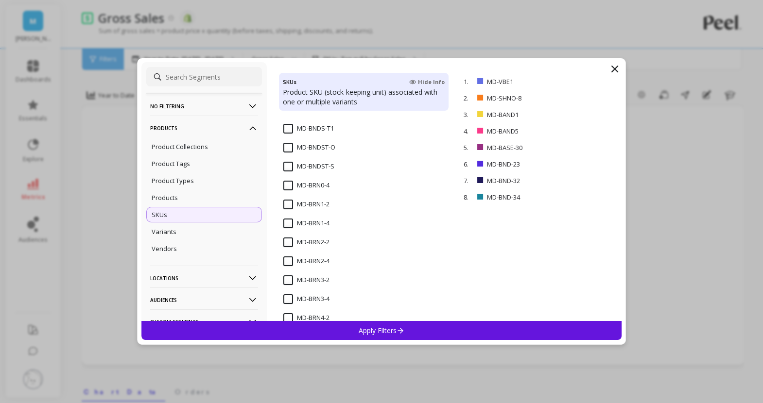
scroll to position [3023, 0]
click at [289, 217] on input "MD-BRN1-4" at bounding box center [306, 221] width 46 height 10
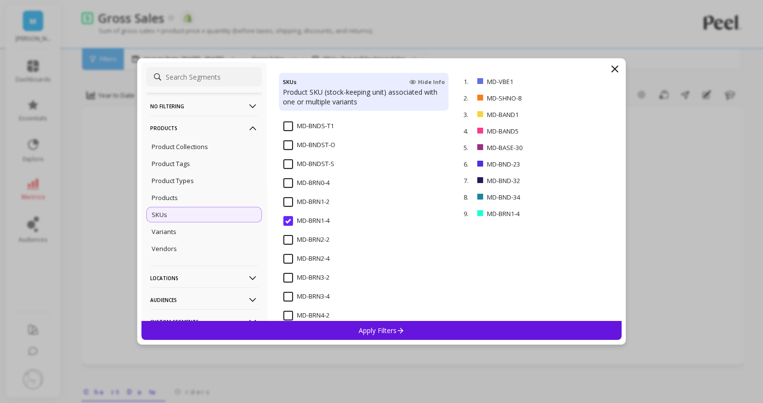
click at [289, 255] on input "MD-BRN2-4" at bounding box center [306, 259] width 46 height 10
click at [286, 289] on div "MD-BRN3-4" at bounding box center [364, 302] width 170 height 29
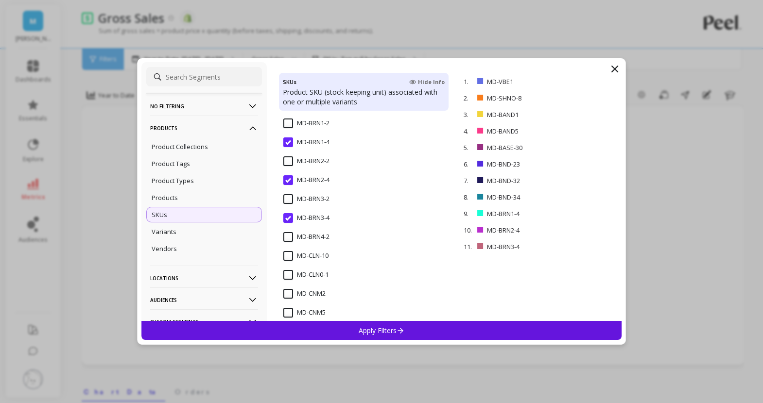
scroll to position [3060, 0]
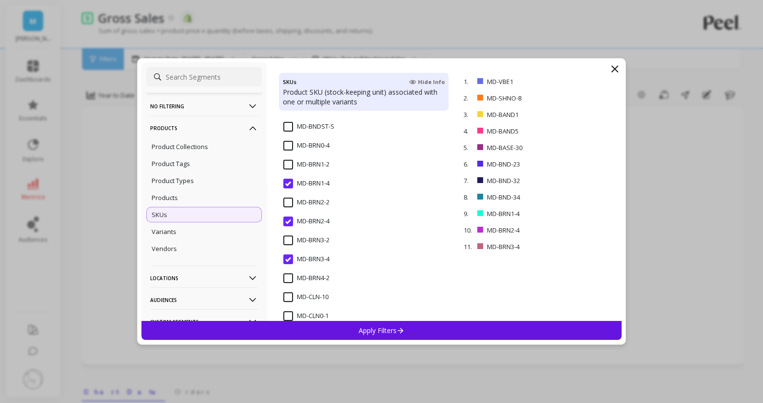
click at [290, 147] on input "MD-BRN0-4" at bounding box center [306, 146] width 46 height 10
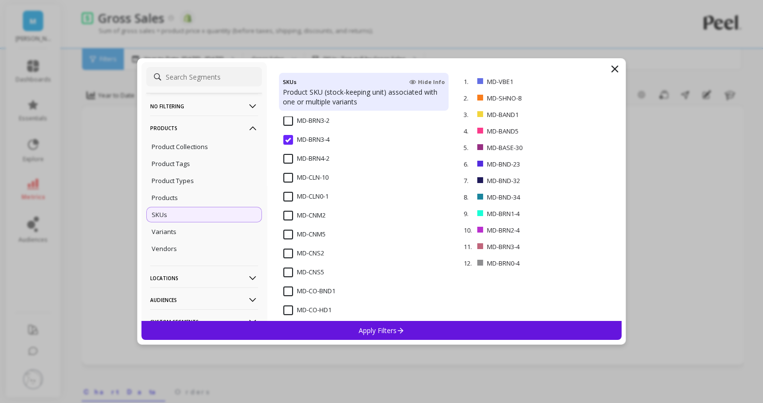
scroll to position [3183, 0]
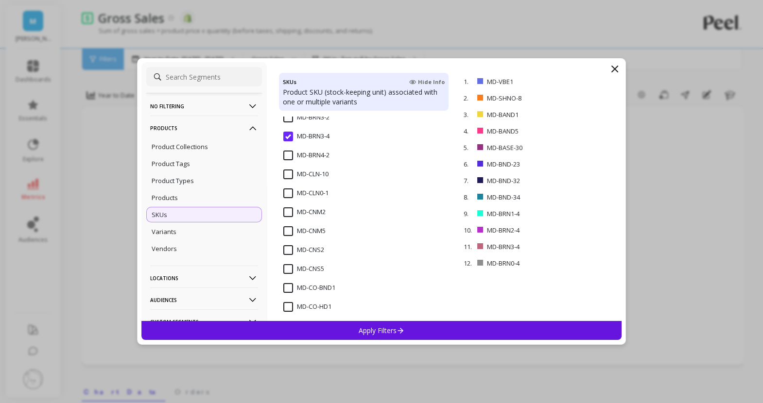
click at [288, 212] on input "MD-CNM2" at bounding box center [304, 213] width 42 height 10
click at [285, 227] on input "MD-CNM5" at bounding box center [304, 231] width 42 height 10
click at [285, 244] on div "MD-CNS2" at bounding box center [364, 255] width 170 height 29
click at [286, 263] on div "MD-CNS5" at bounding box center [364, 274] width 170 height 29
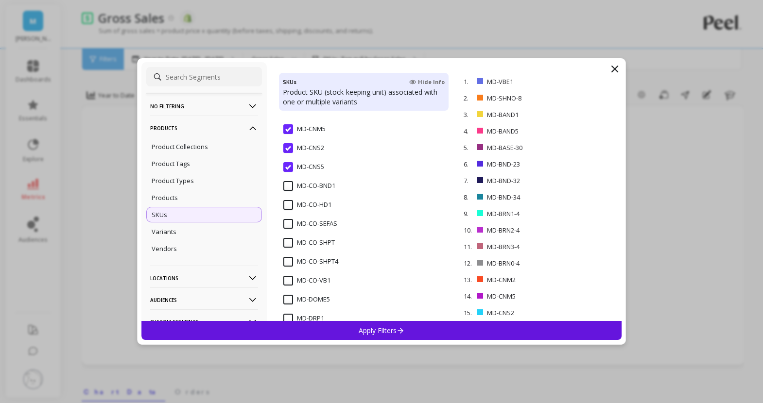
scroll to position [3343, 0]
click at [287, 239] on input "MD-DOME5" at bounding box center [306, 242] width 47 height 10
click at [287, 259] on input "MD-DRP1" at bounding box center [303, 261] width 41 height 10
click at [287, 272] on div "MD-DRP2" at bounding box center [364, 284] width 170 height 29
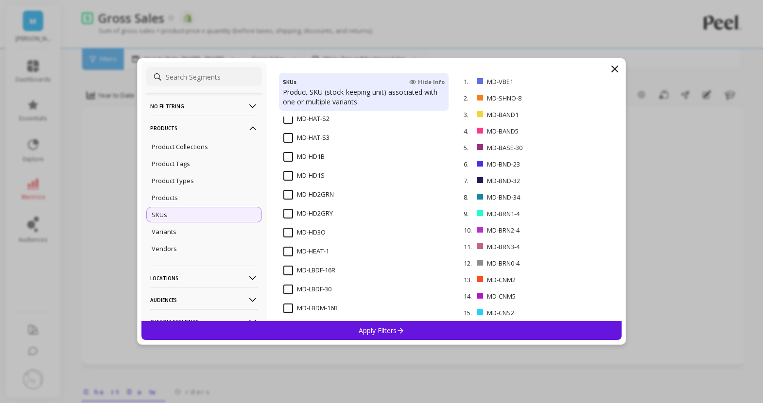
scroll to position [3569, 0]
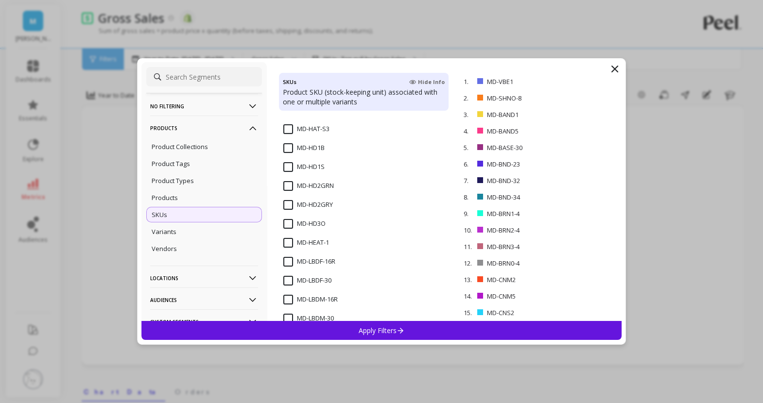
click at [289, 243] on input "MD-HEAT-1" at bounding box center [306, 243] width 46 height 10
click at [289, 275] on div "MD-LBDF-30" at bounding box center [364, 286] width 170 height 29
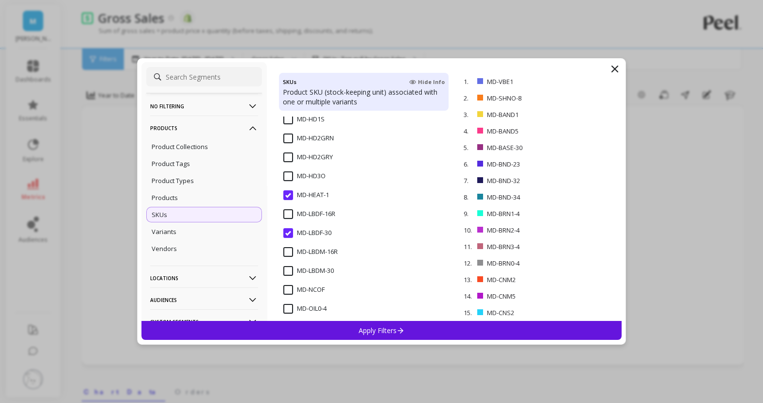
click at [288, 270] on input "MD-LBDM-30" at bounding box center [308, 271] width 51 height 10
click at [288, 227] on div "MD-OIL0-4" at bounding box center [364, 240] width 170 height 29
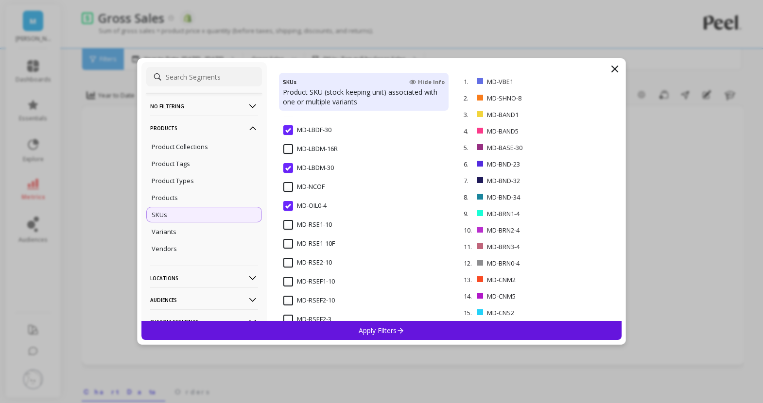
click at [291, 223] on input "MD-RSE1-10" at bounding box center [307, 225] width 49 height 10
click at [288, 244] on input "MD-RSE1-10F" at bounding box center [309, 244] width 52 height 10
click at [288, 261] on input "MD-RSE2-10" at bounding box center [307, 263] width 49 height 10
click at [287, 278] on input "MD-RSEF1-10" at bounding box center [309, 282] width 52 height 10
click at [288, 304] on input "MD-RSEF2-10" at bounding box center [309, 301] width 52 height 10
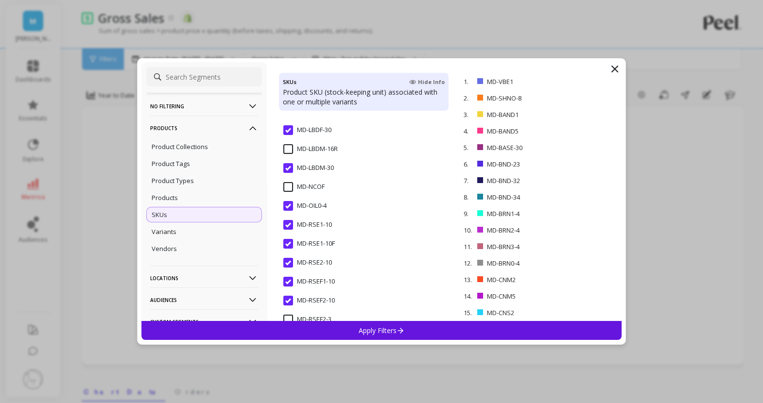
scroll to position [3771, 0]
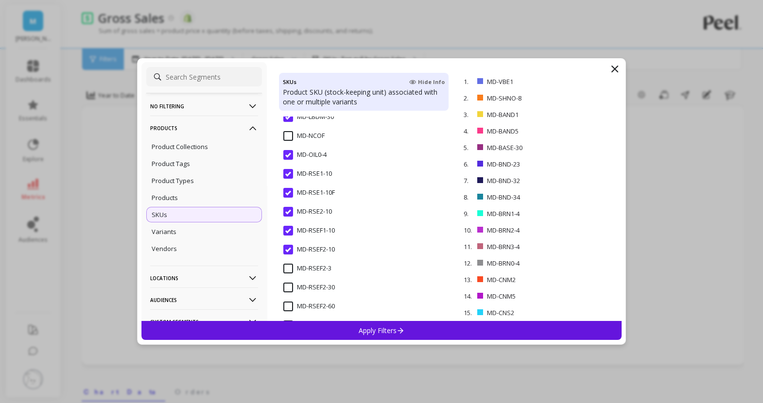
click at [288, 264] on input "MD-RSEF2-3" at bounding box center [307, 269] width 48 height 10
click at [287, 284] on input "MD-RSEF2-30" at bounding box center [309, 288] width 52 height 10
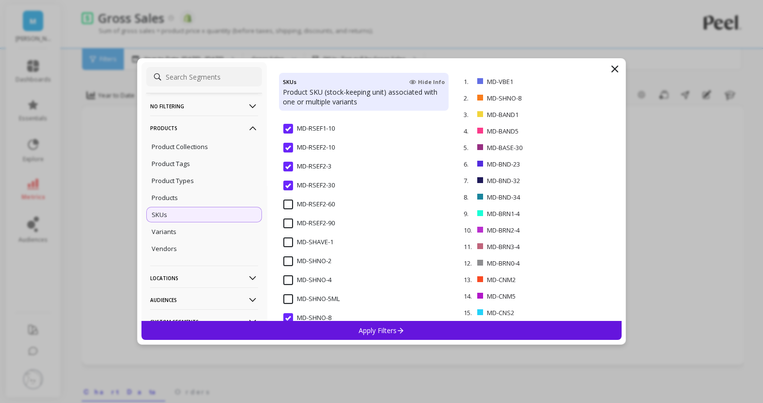
scroll to position [3876, 0]
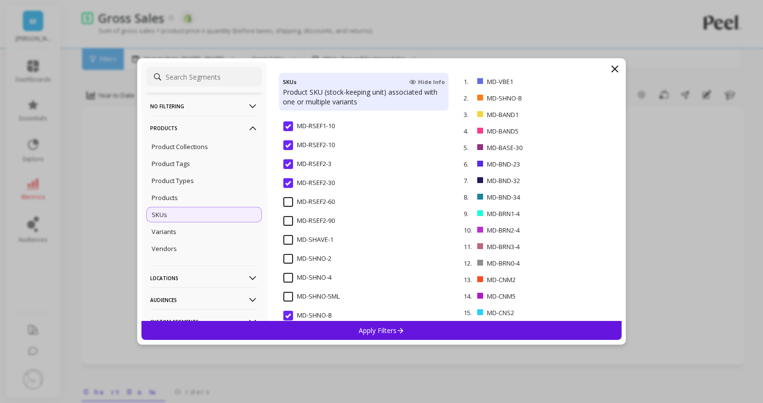
click at [289, 244] on input "MD-SHAVE-1" at bounding box center [308, 240] width 50 height 10
click at [289, 253] on div "MD-SHNO-2" at bounding box center [364, 264] width 170 height 29
click at [289, 277] on input "MD-SHNO-4" at bounding box center [307, 278] width 48 height 10
click at [287, 293] on input "MD-SHNO-5ML" at bounding box center [311, 297] width 56 height 10
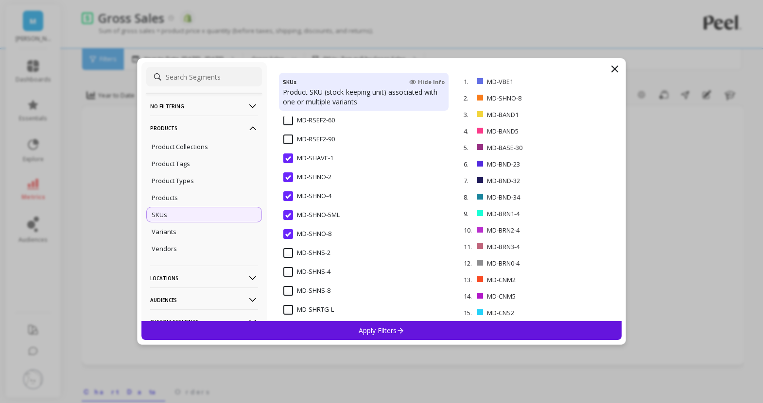
click at [292, 252] on input "MD-SHNS-2" at bounding box center [306, 253] width 47 height 10
click at [290, 267] on input "MD-SHNS-4" at bounding box center [306, 272] width 47 height 10
click at [290, 290] on input "MD-SHNS-8" at bounding box center [306, 291] width 47 height 10
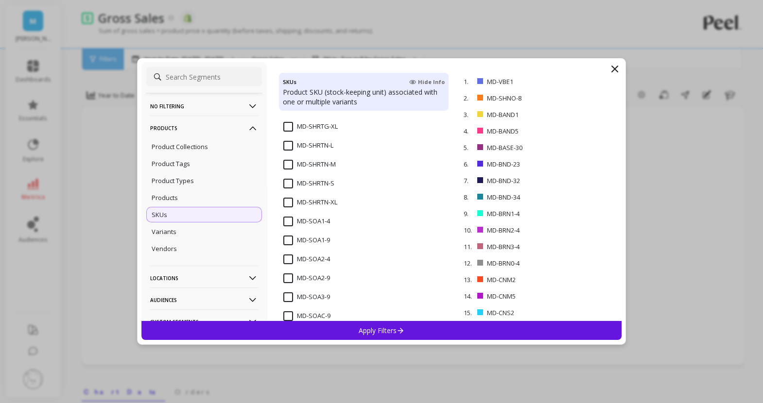
scroll to position [4200, 0]
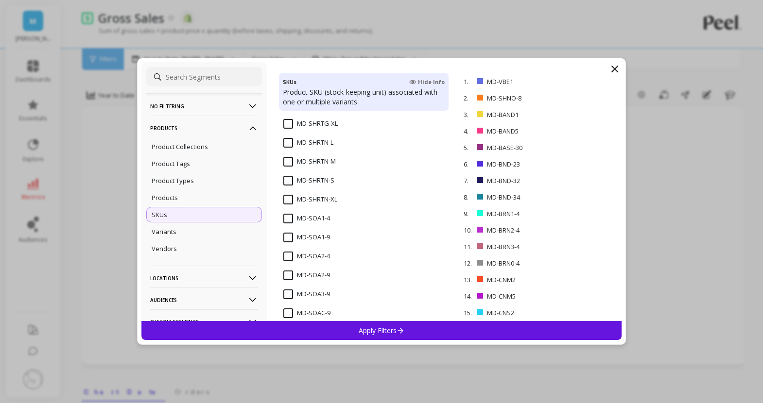
click at [289, 219] on input "MD-SOA1-4" at bounding box center [306, 219] width 47 height 10
click at [289, 231] on div "MD-SOA1-9" at bounding box center [364, 242] width 170 height 29
click at [289, 259] on input "MD-SOA2-4" at bounding box center [306, 257] width 47 height 10
click at [288, 274] on input "MD-SOA2-9" at bounding box center [306, 276] width 47 height 10
click at [287, 290] on input "MD-SOA3-9" at bounding box center [306, 295] width 47 height 10
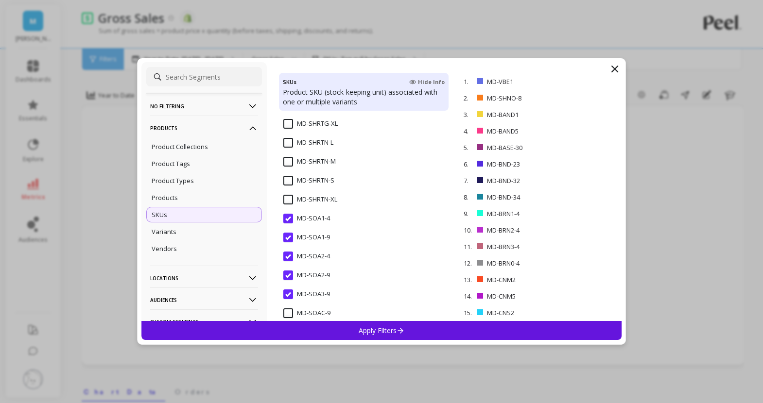
click at [287, 310] on input "MD-SOAC-9" at bounding box center [306, 314] width 47 height 10
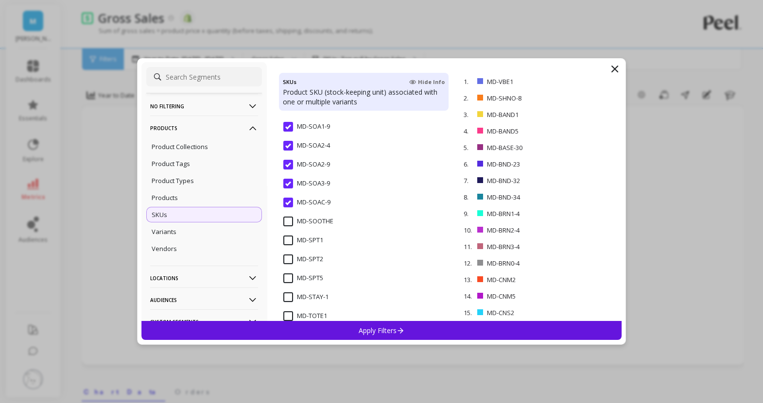
scroll to position [4328, 0]
click at [290, 210] on span "MD-SOOTHE" at bounding box center [308, 210] width 50 height 20
click at [287, 223] on input "MD-SPT1" at bounding box center [303, 224] width 40 height 10
click at [287, 237] on div "MD-SPT2" at bounding box center [364, 247] width 170 height 29
click at [289, 257] on input "MD-SPT5" at bounding box center [303, 262] width 40 height 10
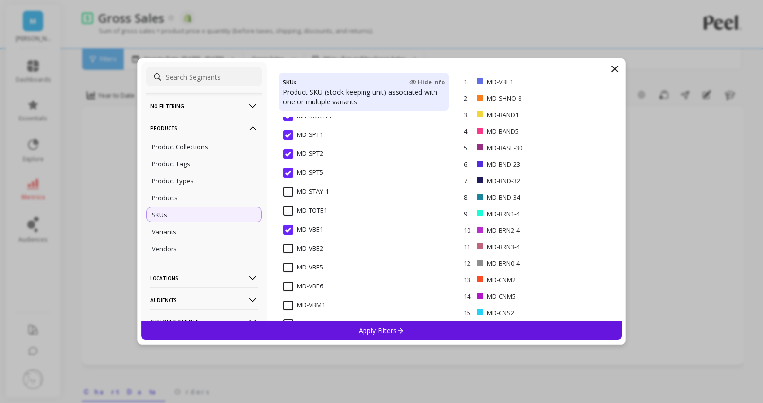
scroll to position [4420, 0]
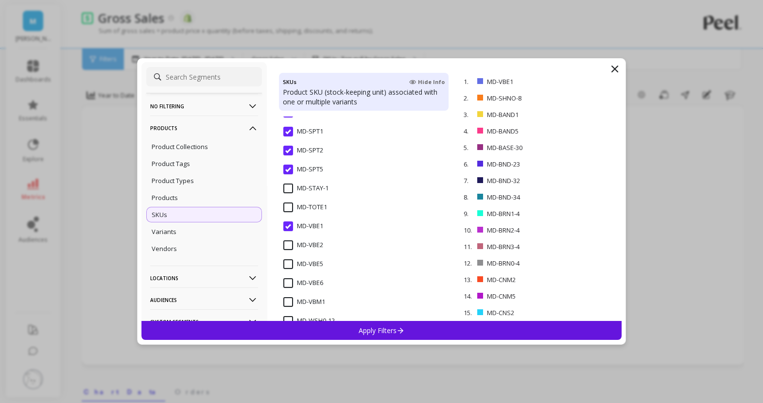
click at [288, 246] on input "MD-VBE2" at bounding box center [303, 246] width 40 height 10
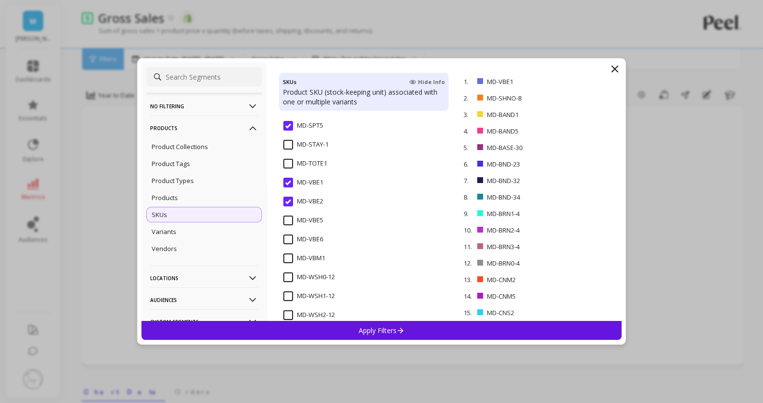
scroll to position [4467, 0]
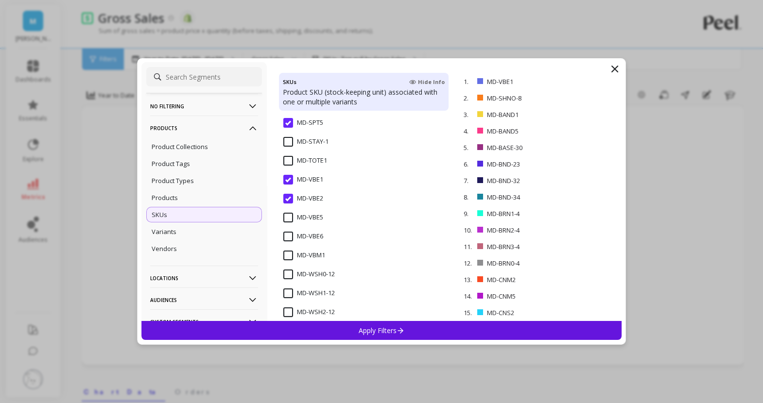
click at [289, 274] on input "MD-WSH0-12" at bounding box center [309, 275] width 52 height 10
click at [289, 289] on input "MD-WSH1-12" at bounding box center [309, 294] width 52 height 10
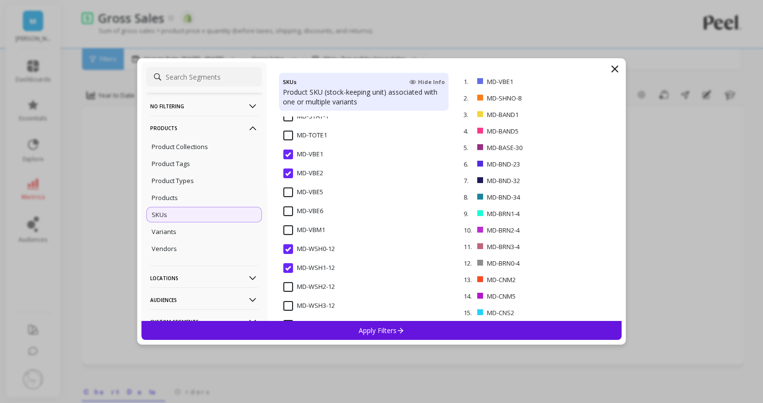
click at [289, 287] on input "MD-WSH2-12" at bounding box center [309, 287] width 52 height 10
click at [289, 287] on div "MD-STAY-1 MD-TOTE1 MD-VBE1 MD-VBE2 MD-VBE5 MD-VBE6 MD-VBM1 MD-WSH0-12 MD-WSH1-1…" at bounding box center [364, 219] width 170 height 205
click at [289, 287] on input "MD-WSH3-12" at bounding box center [309, 288] width 52 height 10
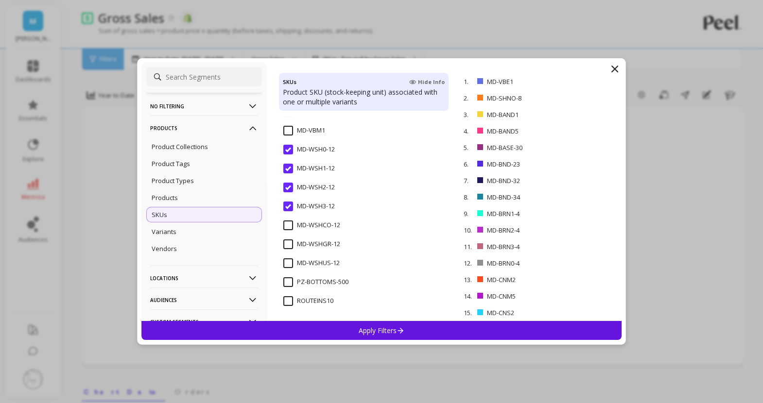
click at [285, 228] on input "MD-WSHCO-12" at bounding box center [311, 226] width 57 height 10
click at [287, 243] on input "MD-WSHGR-12" at bounding box center [311, 245] width 57 height 10
click at [288, 263] on input "MD-WSHUS-12" at bounding box center [311, 264] width 56 height 10
click at [301, 326] on div "Apply Filters" at bounding box center [381, 330] width 480 height 19
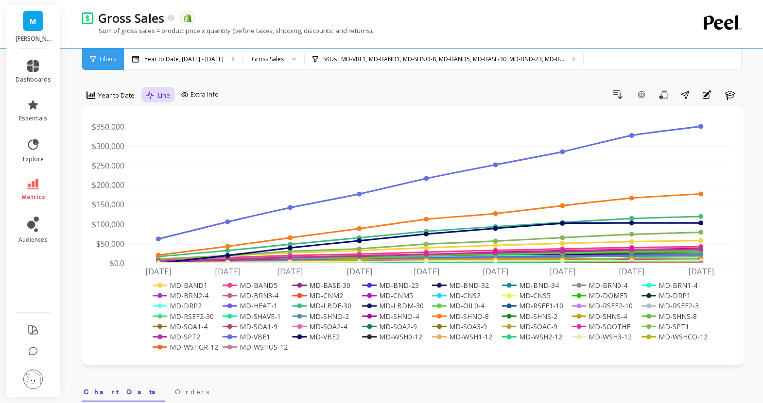
click at [165, 98] on span "Line" at bounding box center [164, 95] width 12 height 9
click at [239, 99] on div "Drill Down Add Goal Save Share Annotations Learn" at bounding box center [483, 95] width 521 height 16
drag, startPoint x: 142, startPoint y: 99, endPoint x: 119, endPoint y: 97, distance: 23.5
click at [119, 97] on div "option All, selected. Year to Date Line Extra Info" at bounding box center [152, 96] width 141 height 19
click at [119, 97] on span "Year to Date" at bounding box center [116, 95] width 36 height 9
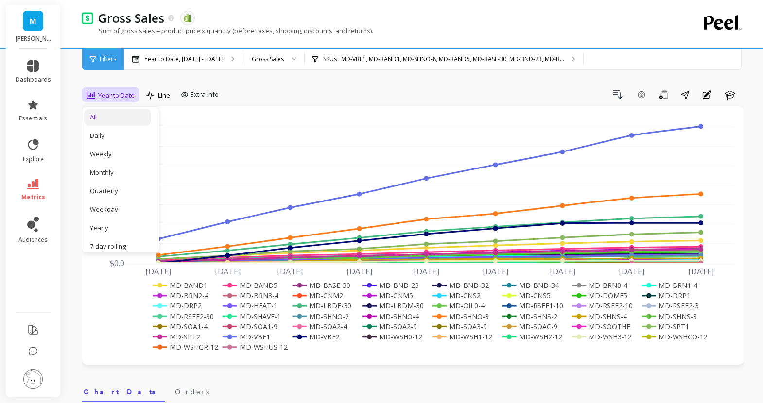
click at [120, 120] on div "All" at bounding box center [117, 117] width 55 height 9
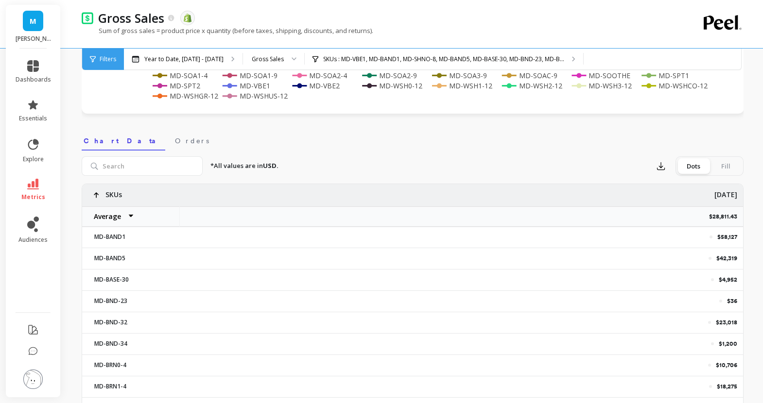
scroll to position [255, 0]
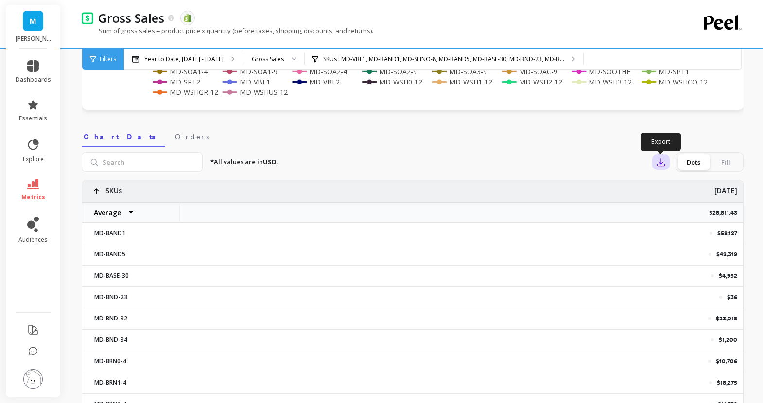
click at [657, 165] on icon "button" at bounding box center [661, 162] width 10 height 10
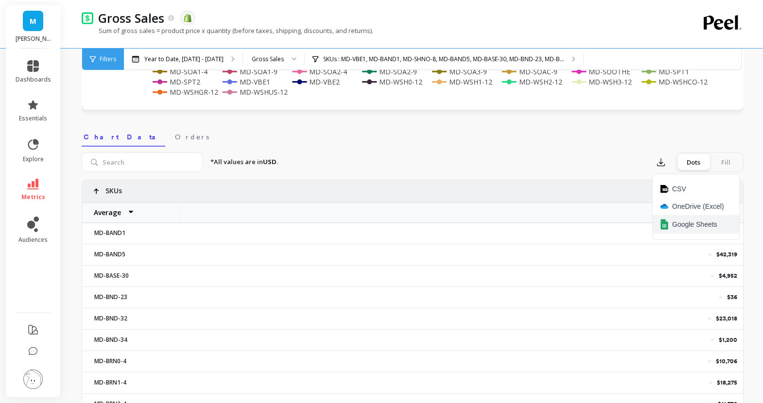
click at [678, 219] on button "Google Sheets" at bounding box center [696, 224] width 87 height 18
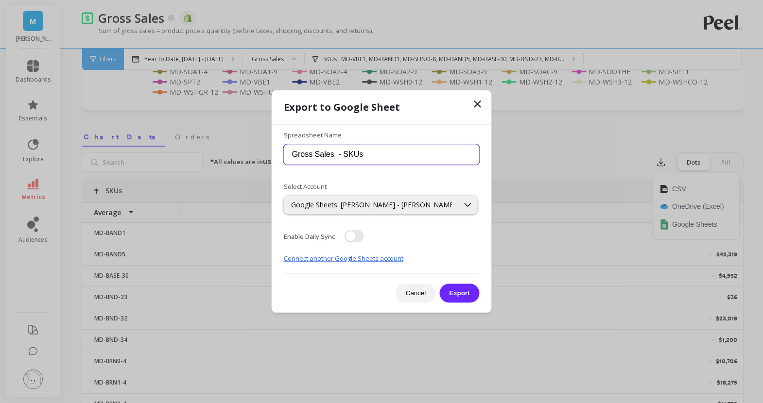
click at [419, 157] on input "Gross Sales - SKUs" at bounding box center [382, 154] width 196 height 20
type input "Gross Sales - SKUs for PIERRE"
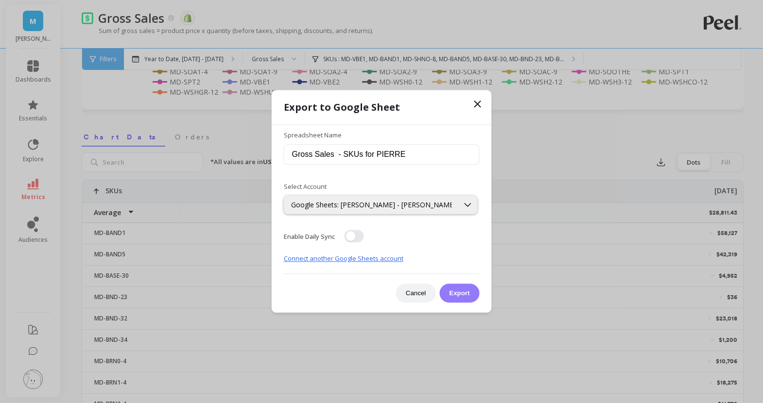
click at [467, 290] on button "Export" at bounding box center [459, 293] width 40 height 19
